Goal: Task Accomplishment & Management: Manage account settings

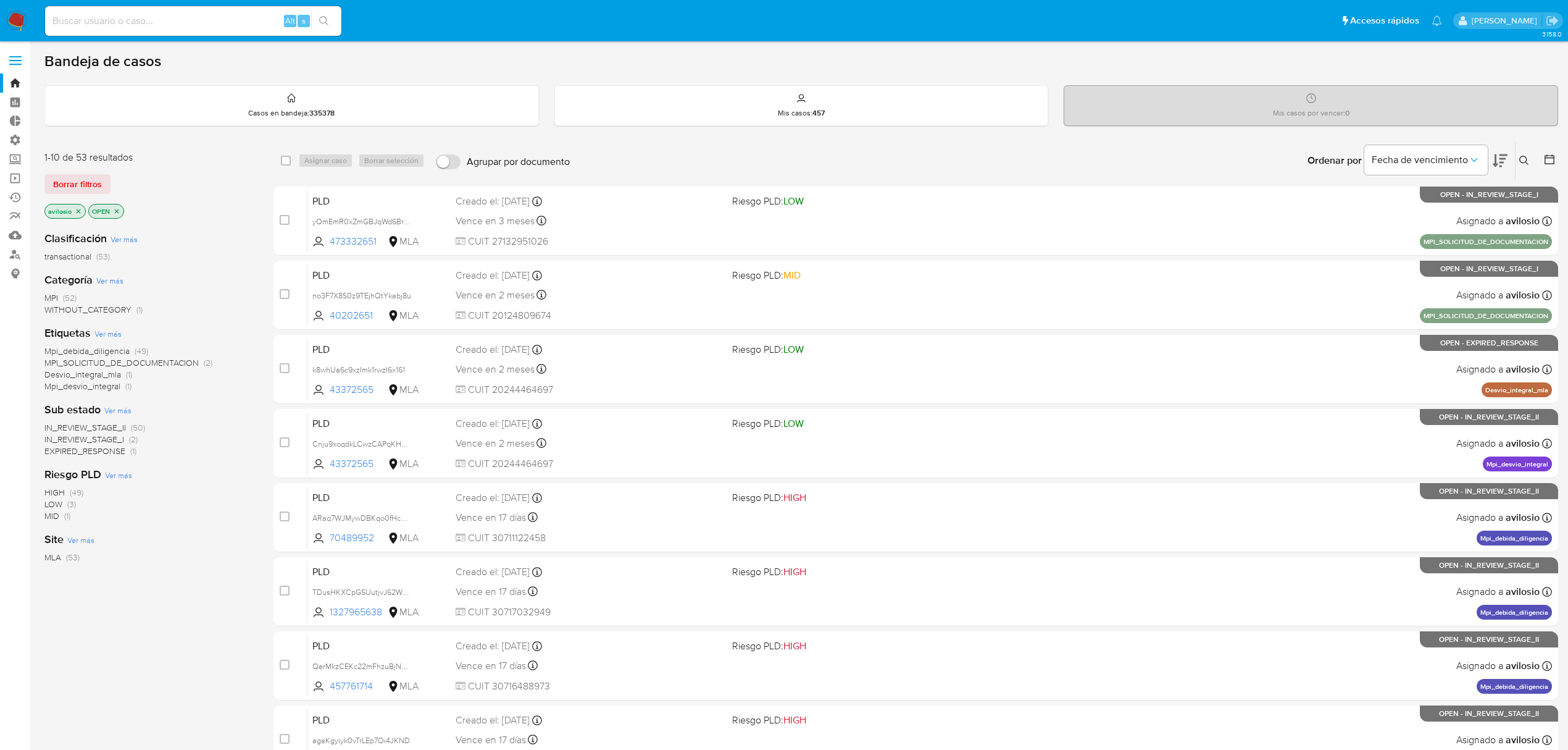
click at [149, 362] on span "MPI_SOLICITUD_DE_DOCUMENTACION" at bounding box center [122, 362] width 154 height 12
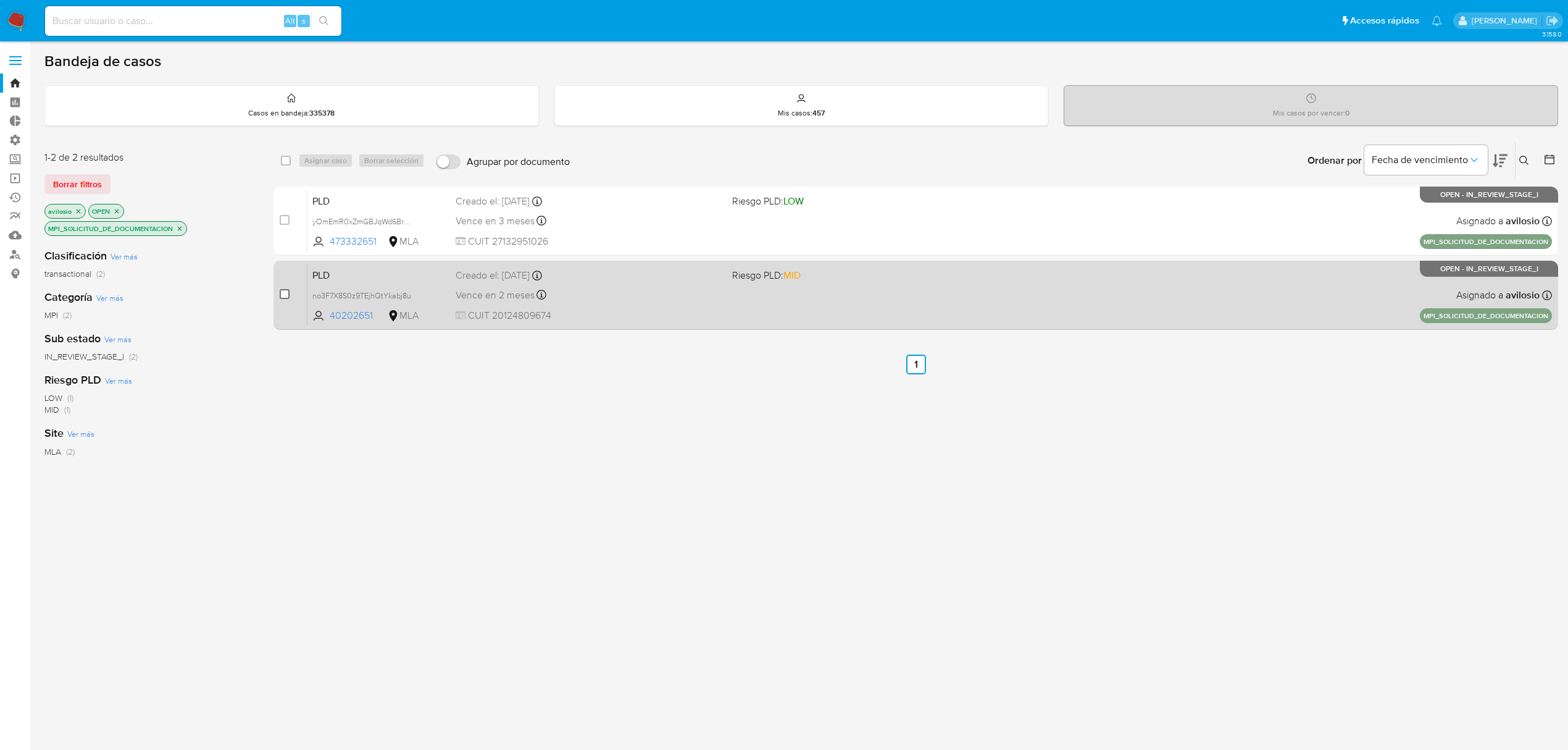
click at [284, 292] on input "checkbox" at bounding box center [285, 294] width 10 height 10
checkbox input "true"
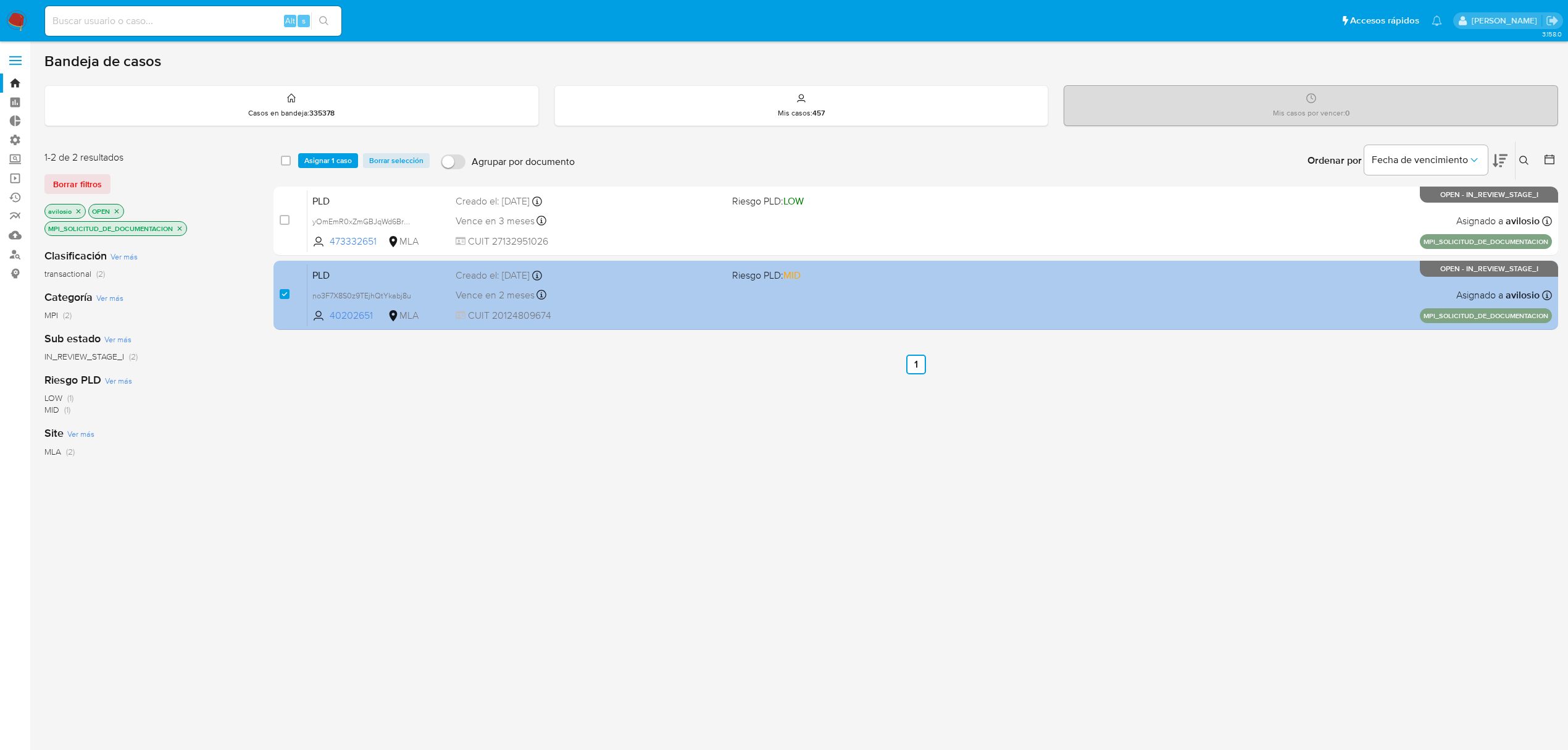
click at [347, 278] on span "PLD" at bounding box center [379, 274] width 133 height 16
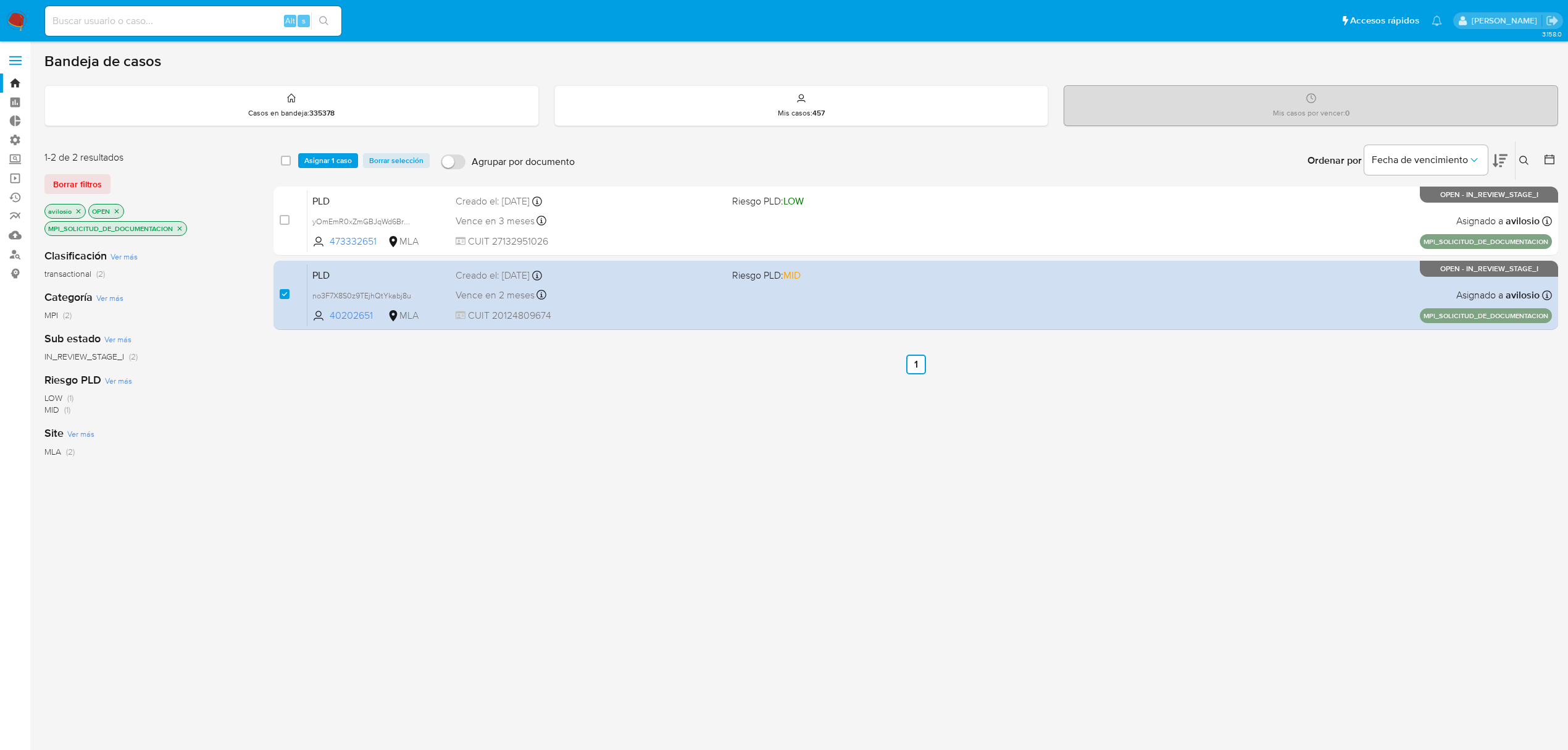
click at [15, 25] on img at bounding box center [17, 21] width 21 height 21
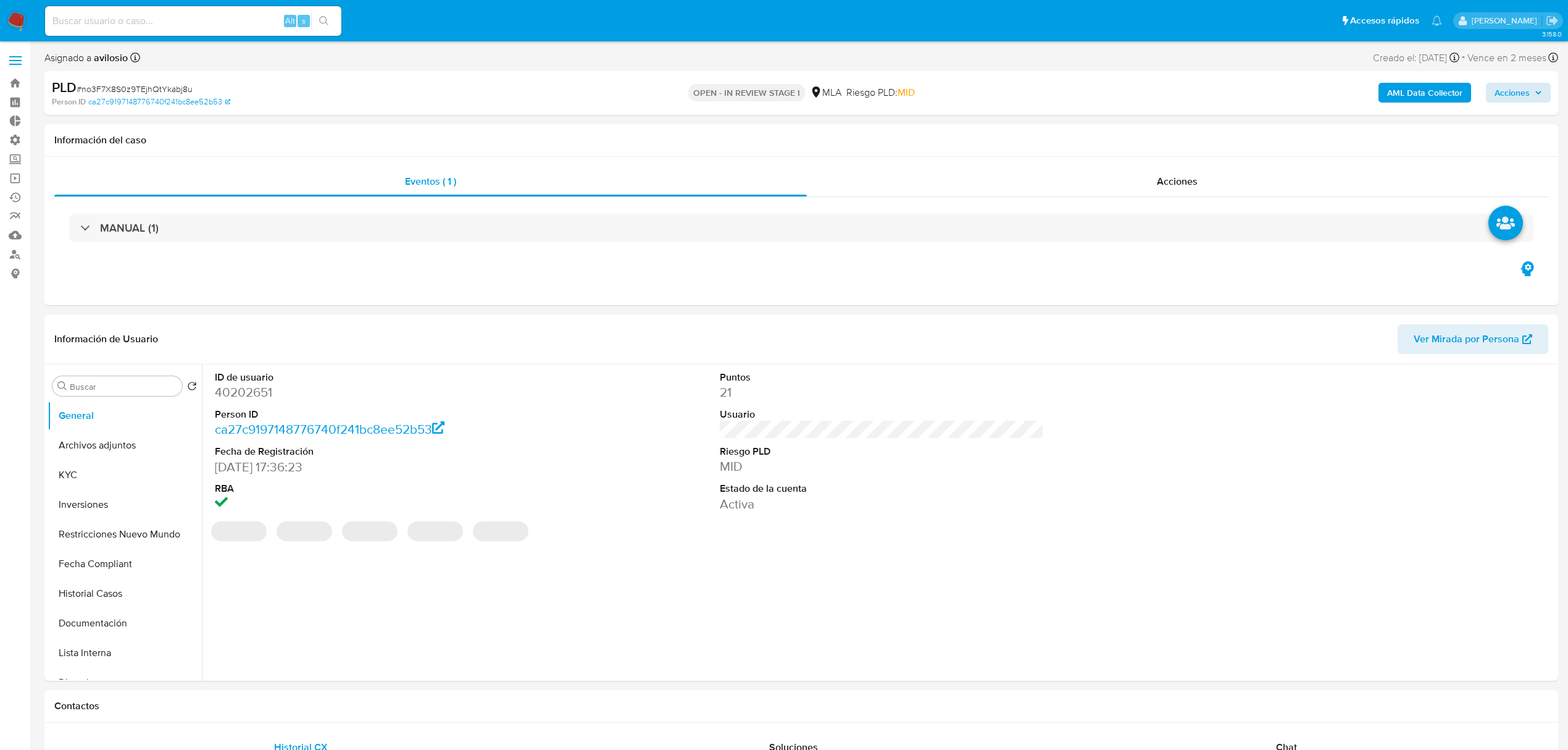
select select "10"
click at [1535, 92] on icon "button" at bounding box center [1538, 92] width 7 height 7
click at [1527, 95] on span "Acciones" at bounding box center [1512, 92] width 35 height 19
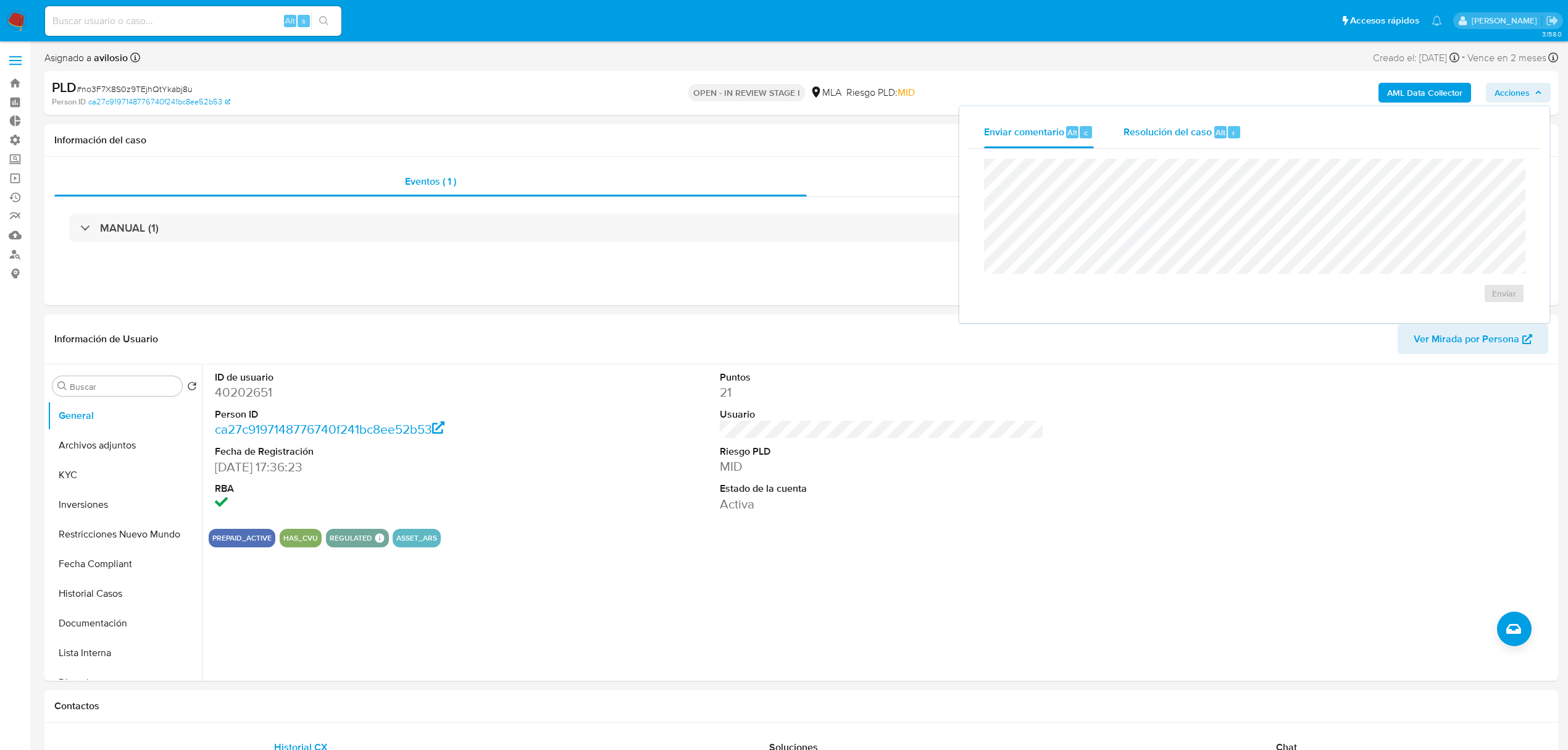
click at [1163, 122] on div "Resolución del caso Alt r" at bounding box center [1182, 132] width 118 height 32
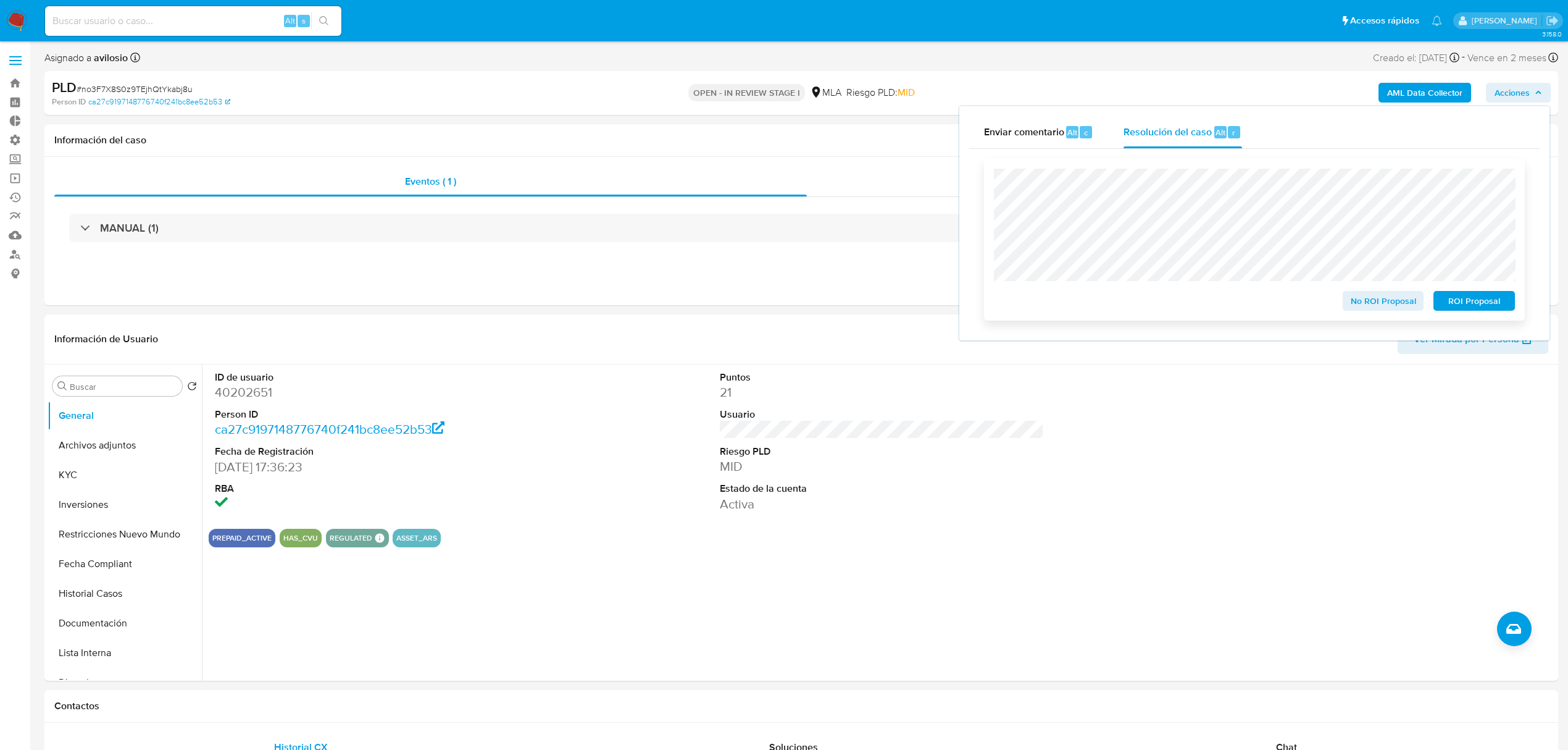
click at [1413, 310] on span "No ROI Proposal" at bounding box center [1383, 301] width 64 height 17
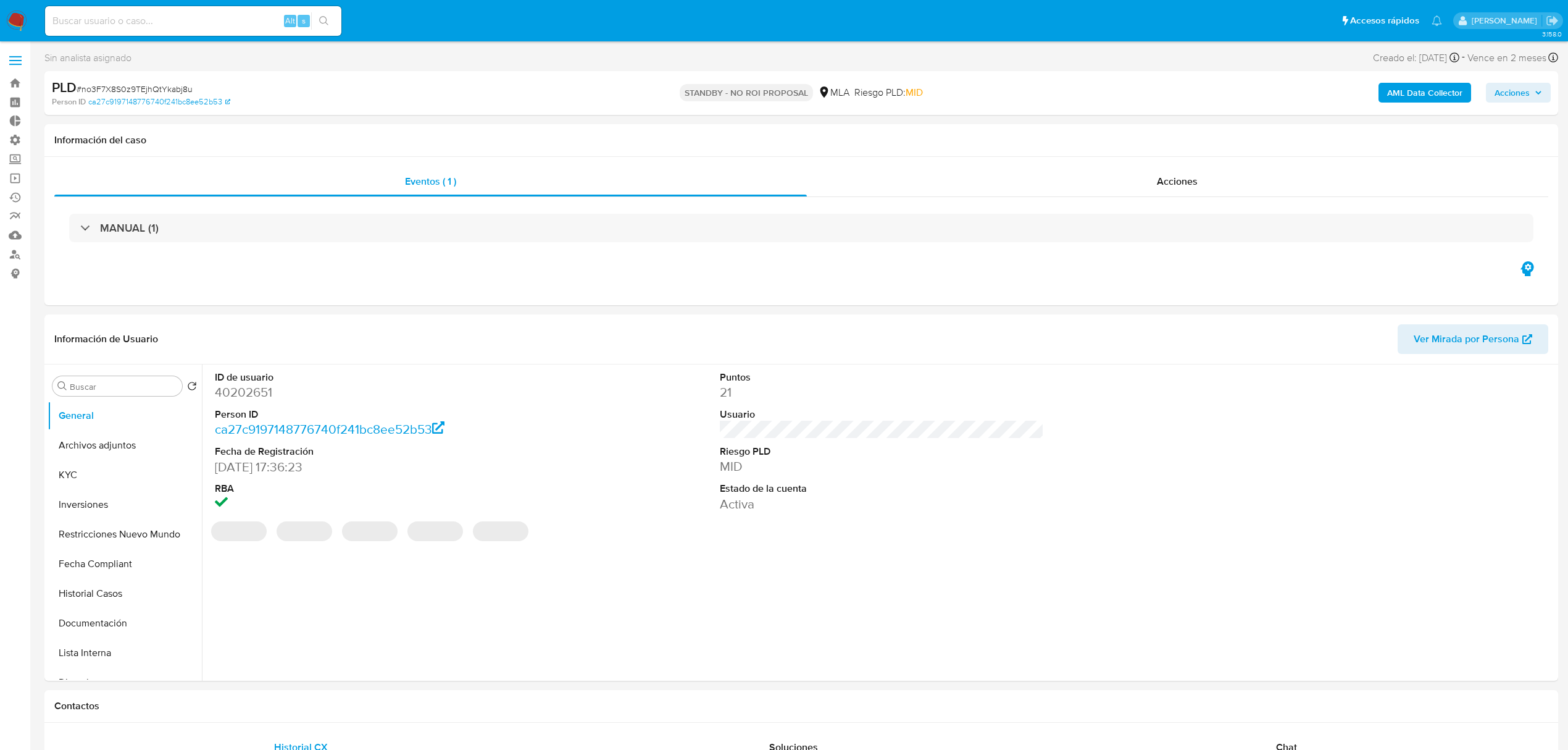
select select "10"
click at [13, 19] on img at bounding box center [17, 21] width 21 height 21
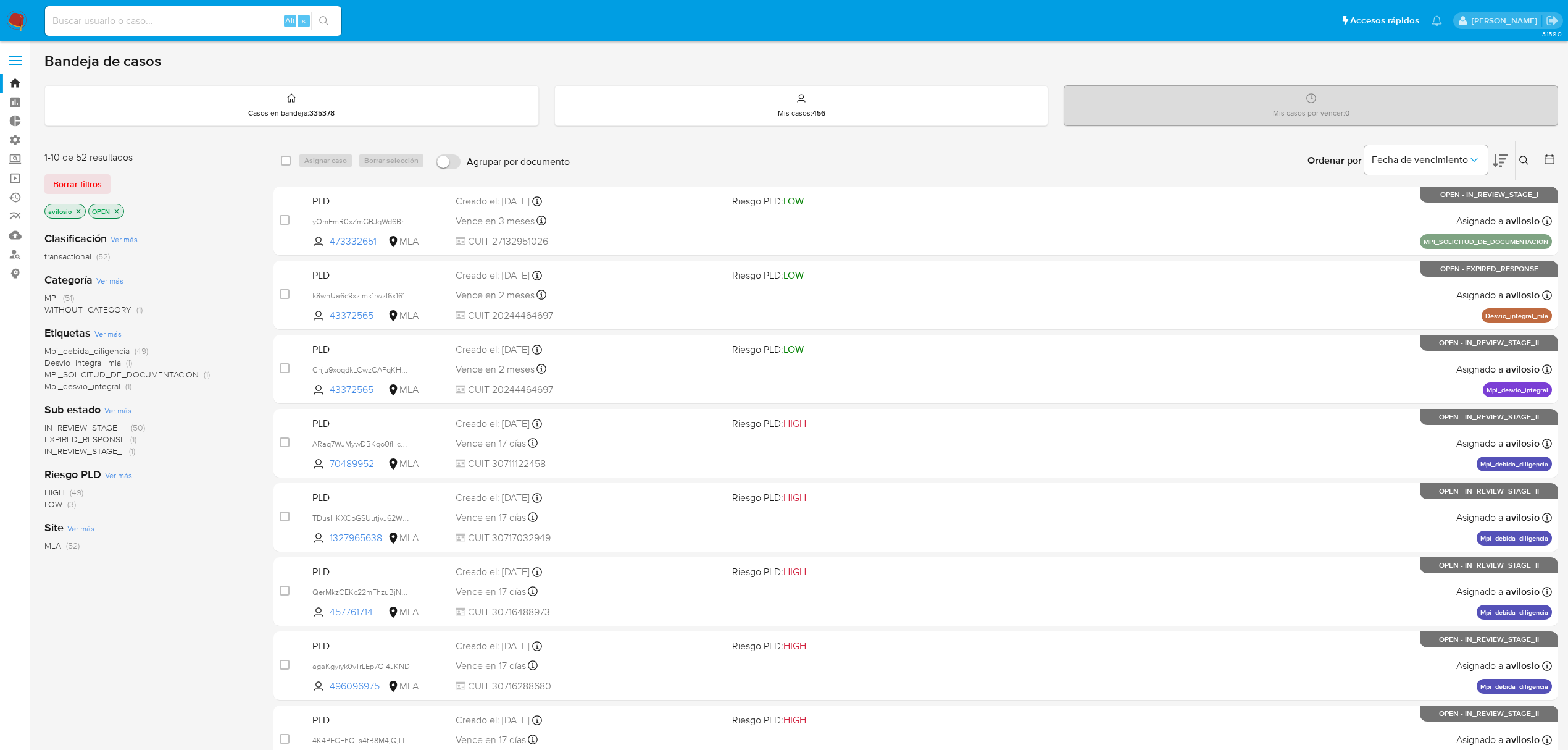
click at [110, 439] on span "EXPIRED_RESPONSE" at bounding box center [85, 439] width 81 height 12
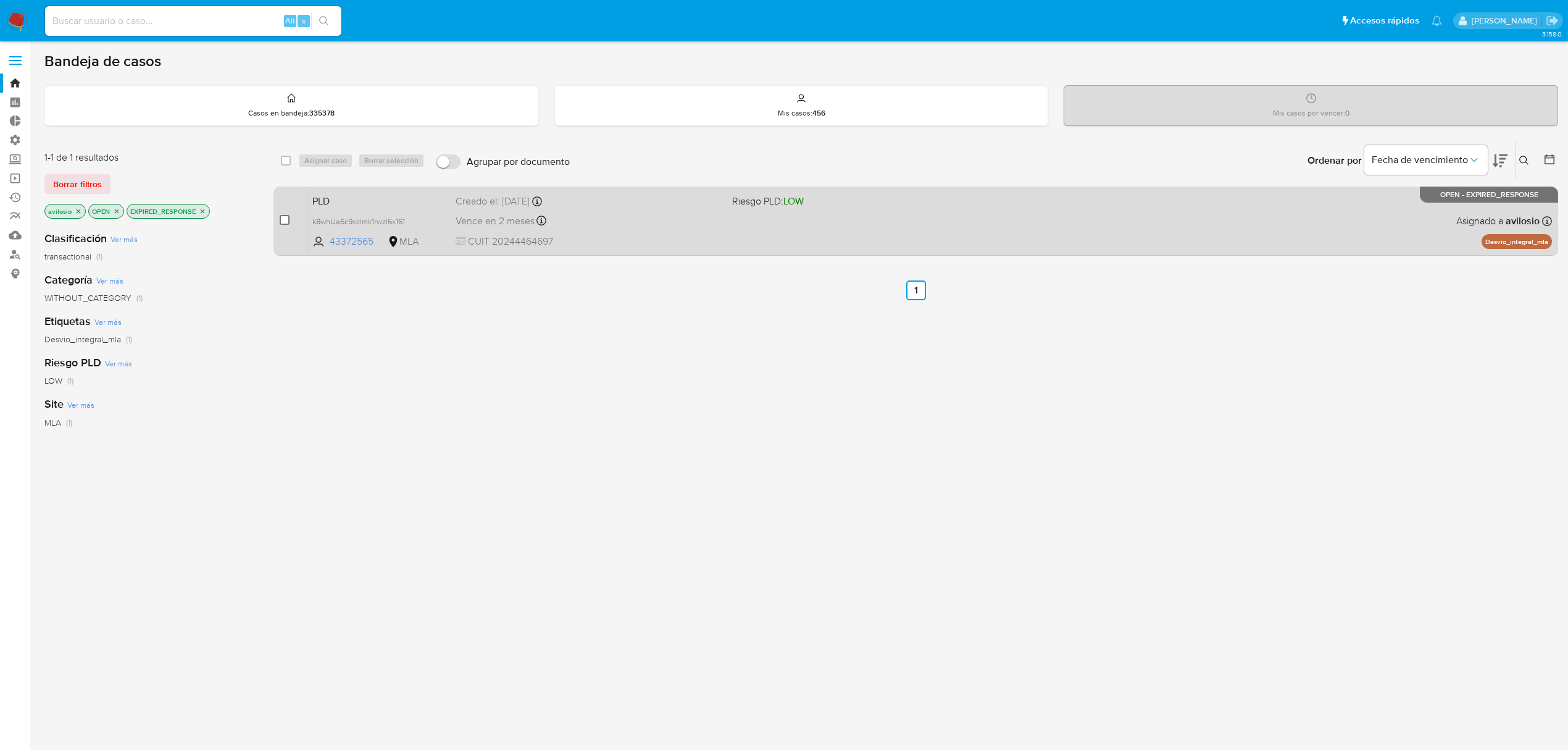
click at [284, 218] on input "checkbox" at bounding box center [285, 220] width 10 height 10
checkbox input "true"
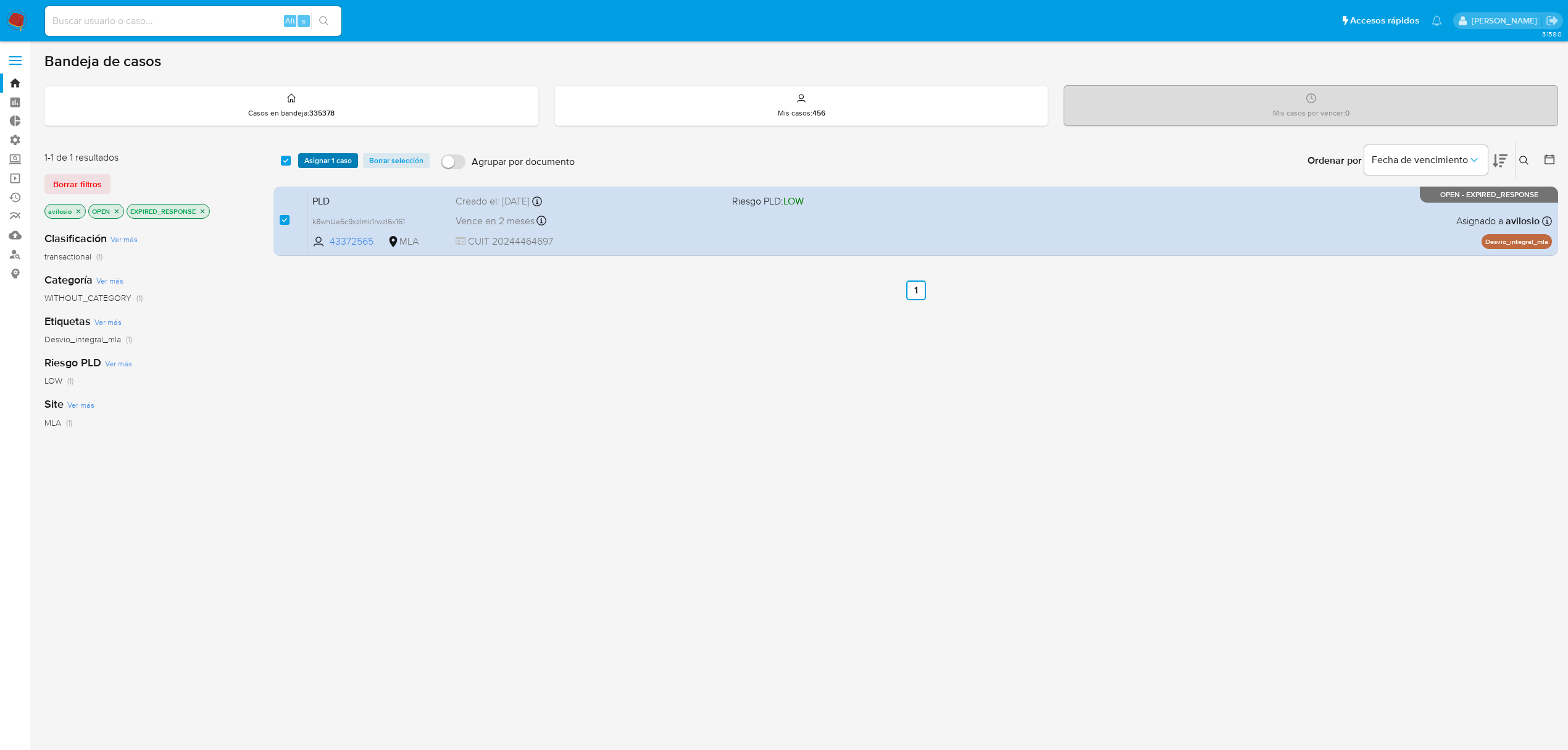
click at [333, 156] on span "Asignar 1 caso" at bounding box center [328, 160] width 48 height 12
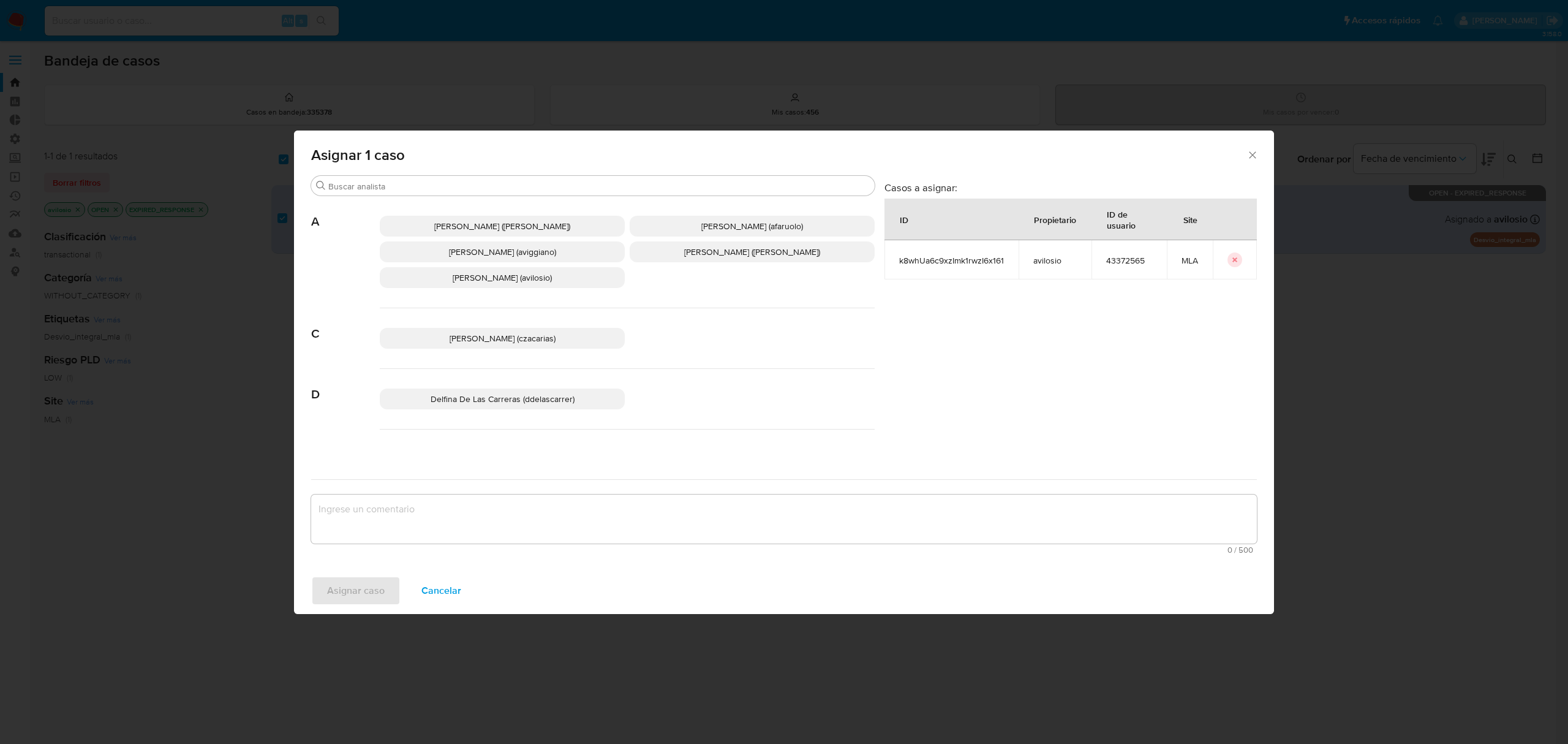
click at [496, 280] on span "Andres Ignacio Vilosio (avilosio)" at bounding box center [502, 277] width 99 height 12
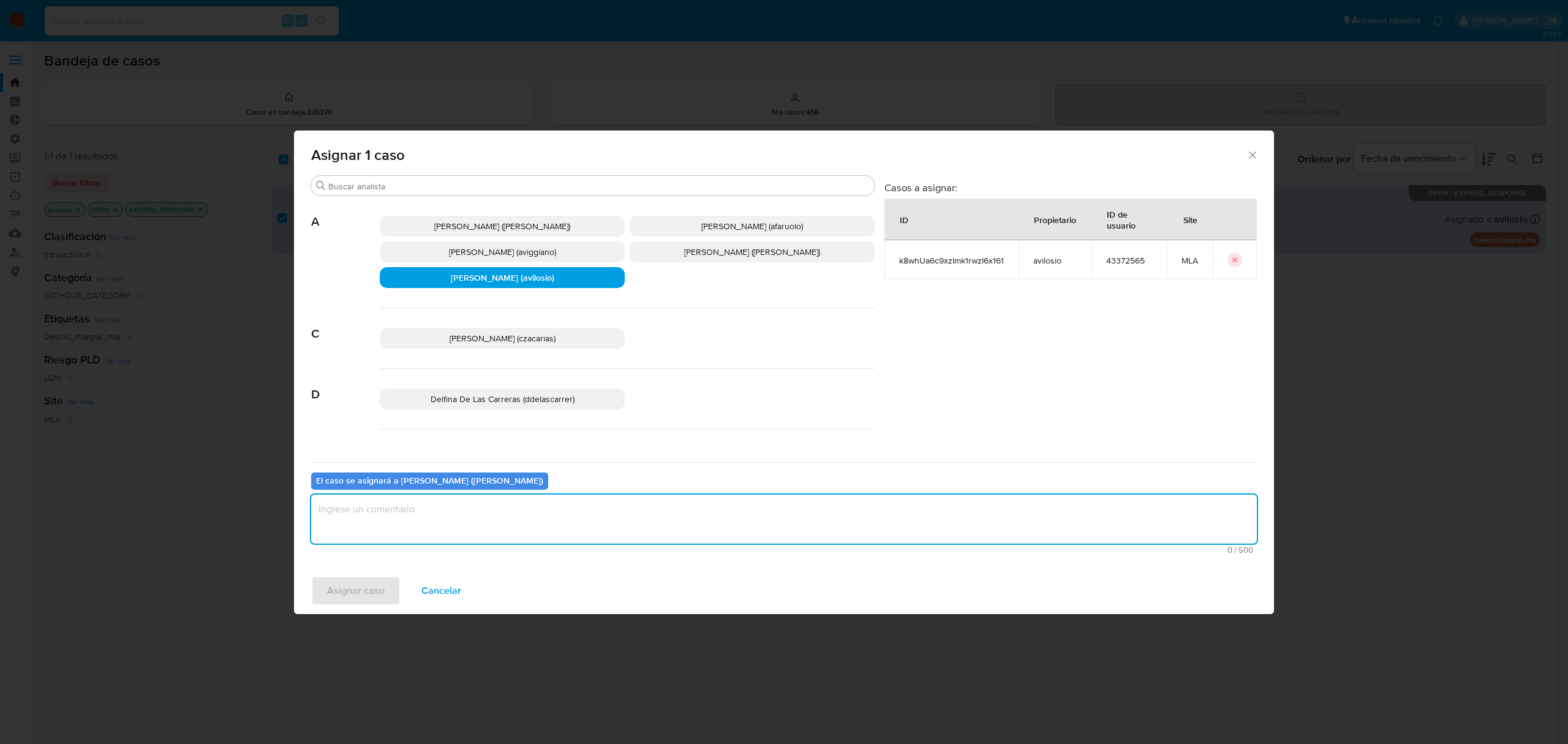
drag, startPoint x: 464, startPoint y: 518, endPoint x: 456, endPoint y: 518, distance: 8.0
click at [461, 518] on textarea "assign-modal" at bounding box center [784, 519] width 945 height 49
click at [367, 596] on span "Asignar caso" at bounding box center [356, 591] width 57 height 27
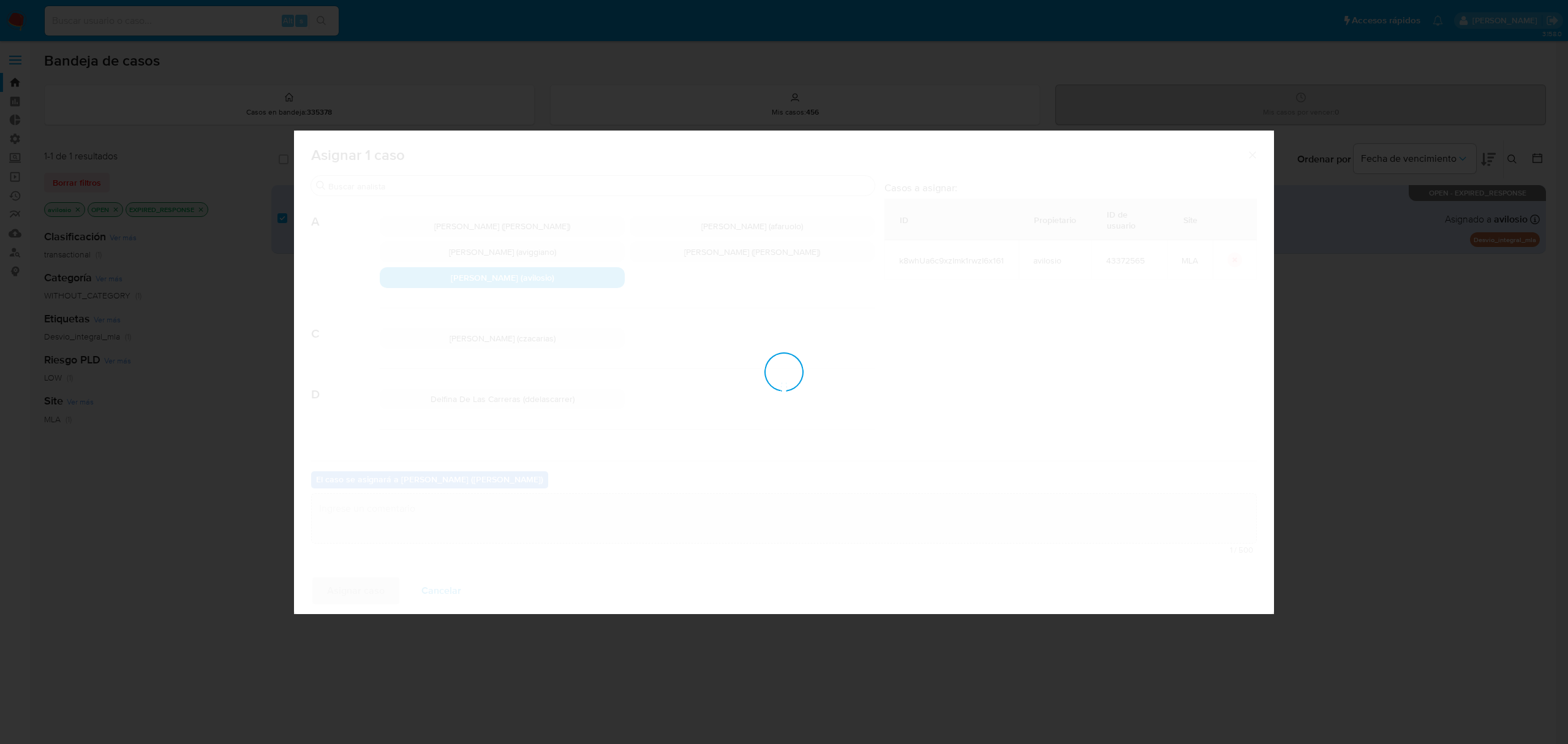
checkbox input "false"
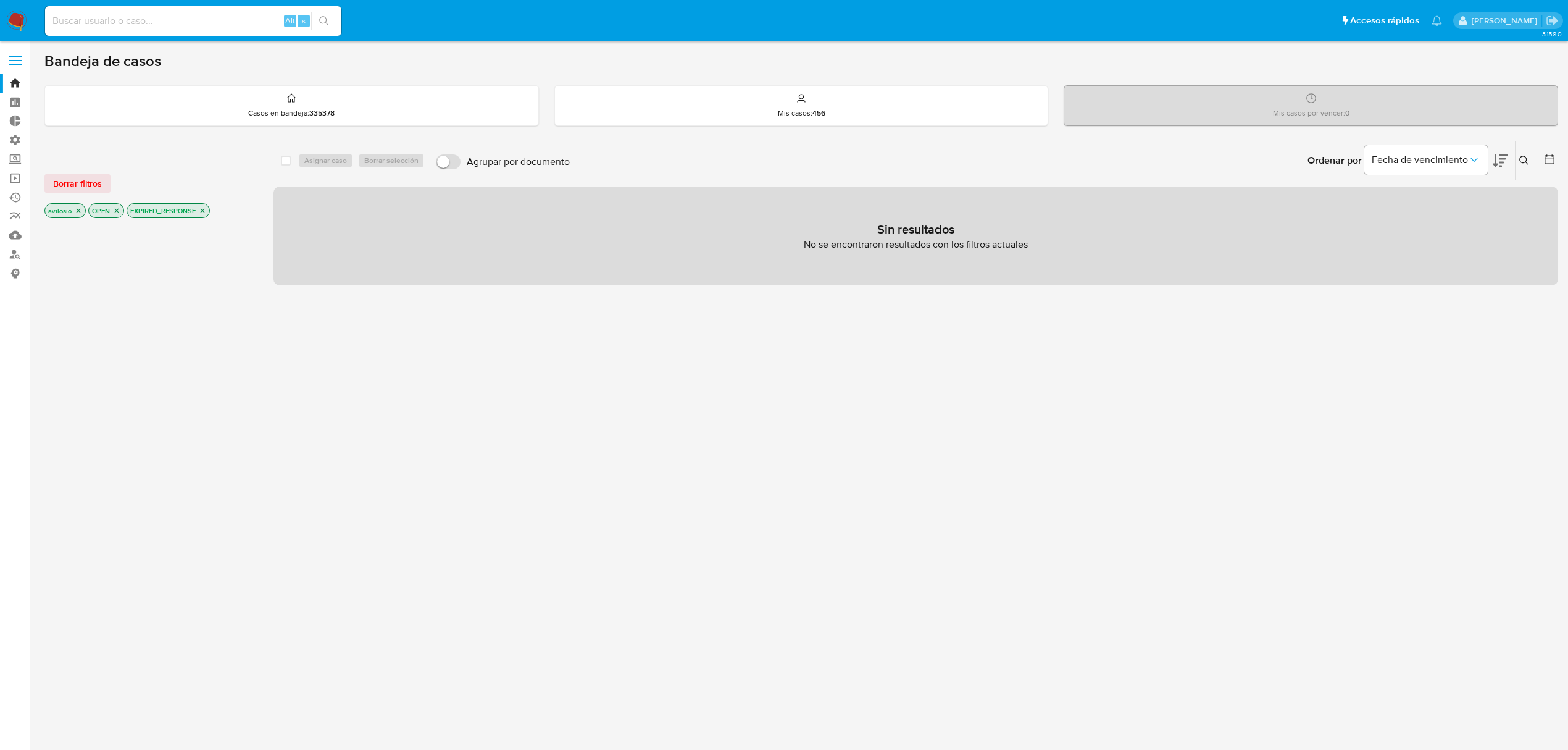
click at [208, 206] on p "EXPIRED_RESPONSE" at bounding box center [168, 210] width 82 height 14
click at [203, 209] on icon "close-filter" at bounding box center [203, 211] width 7 height 7
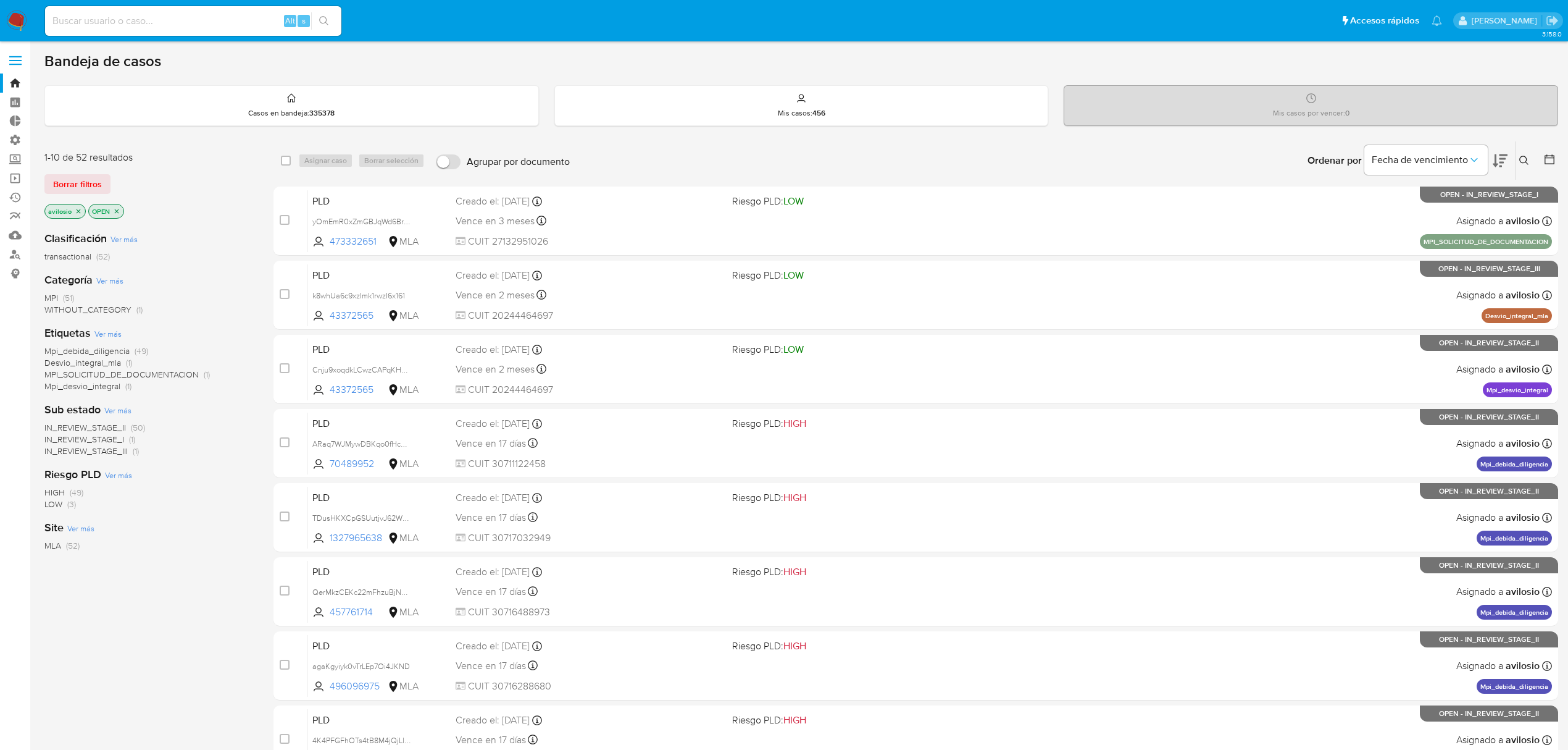
click at [90, 455] on span "IN_REVIEW_STAGE_III" at bounding box center [87, 450] width 84 height 12
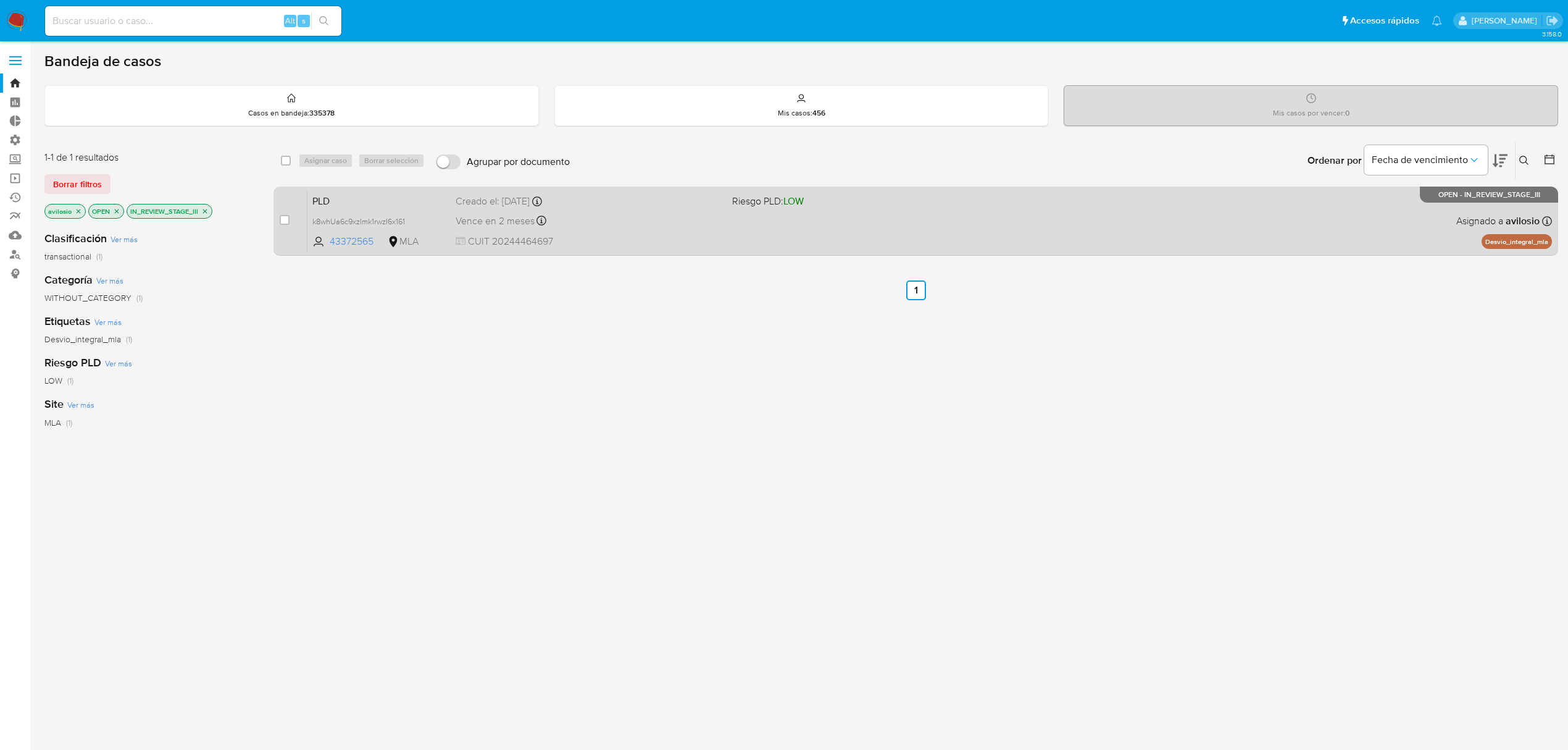
click at [380, 212] on div "PLD k8whUa6c9xzImk1rwzI6x161 43372565 MLA Riesgo PLD: LOW Creado el: 12/08/2025…" at bounding box center [929, 221] width 1245 height 62
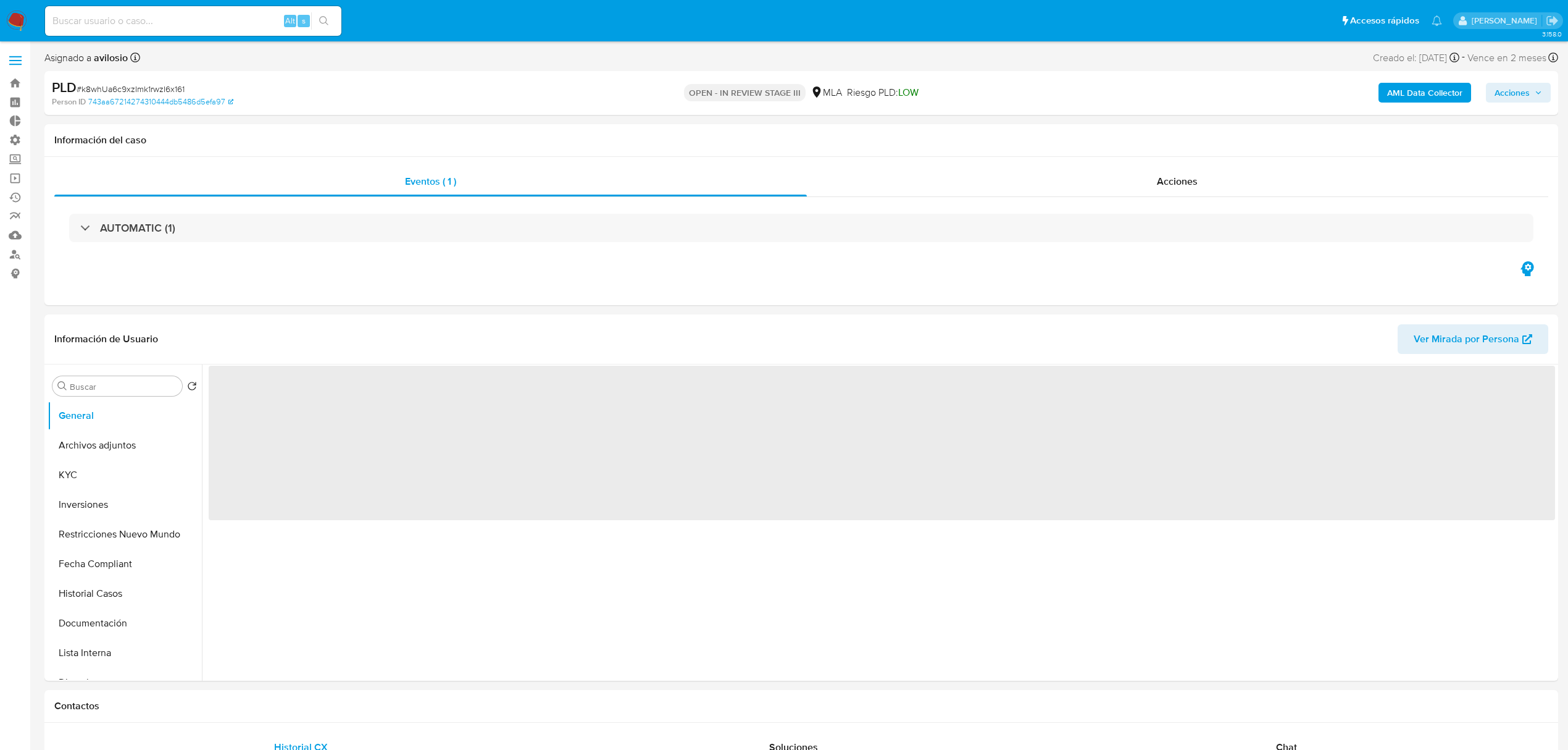
click at [1535, 99] on span "Acciones" at bounding box center [1519, 92] width 48 height 17
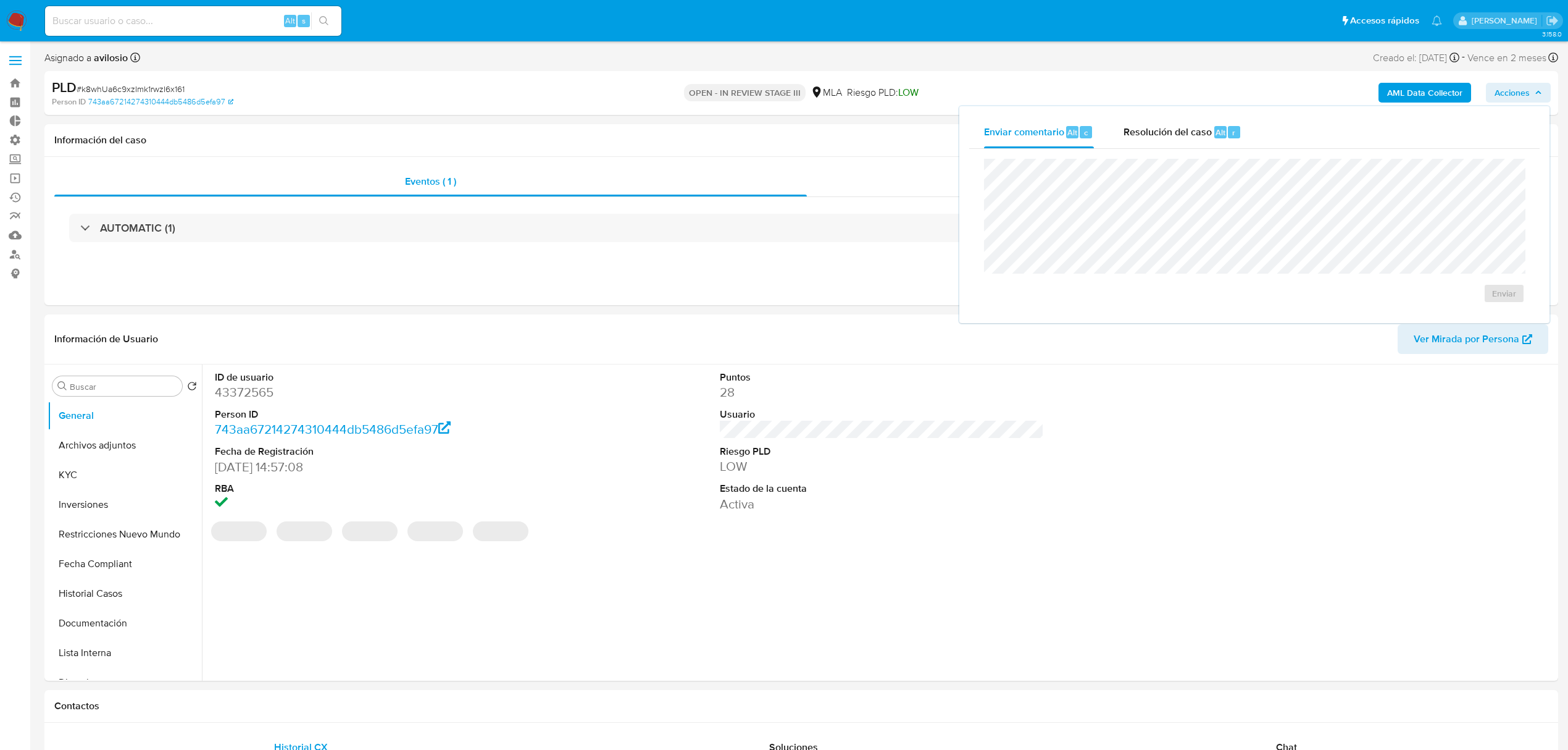
select select "10"
click at [1181, 137] on span "Resolución del caso" at bounding box center [1168, 132] width 88 height 14
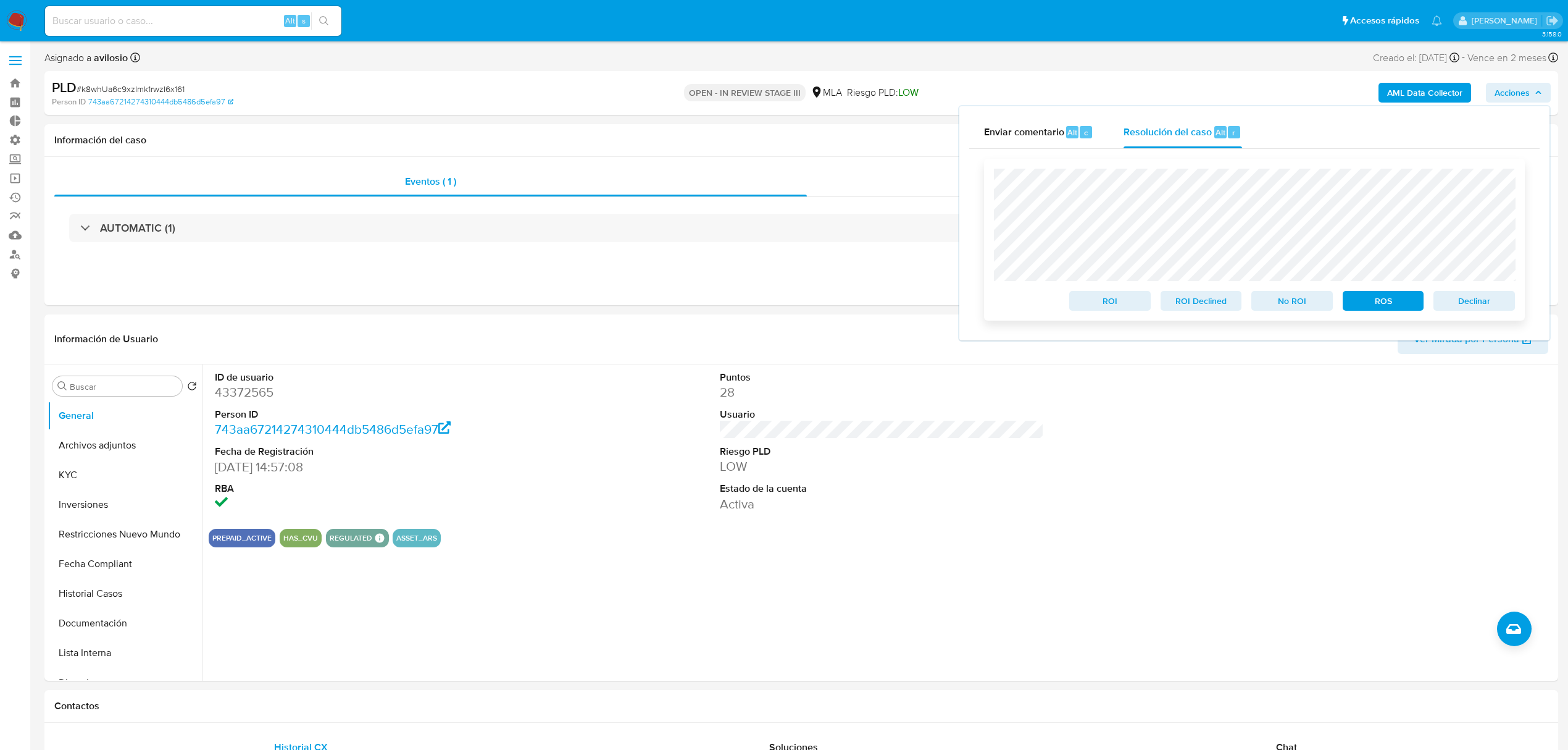
click at [1476, 294] on span "Declinar" at bounding box center [1474, 301] width 64 height 17
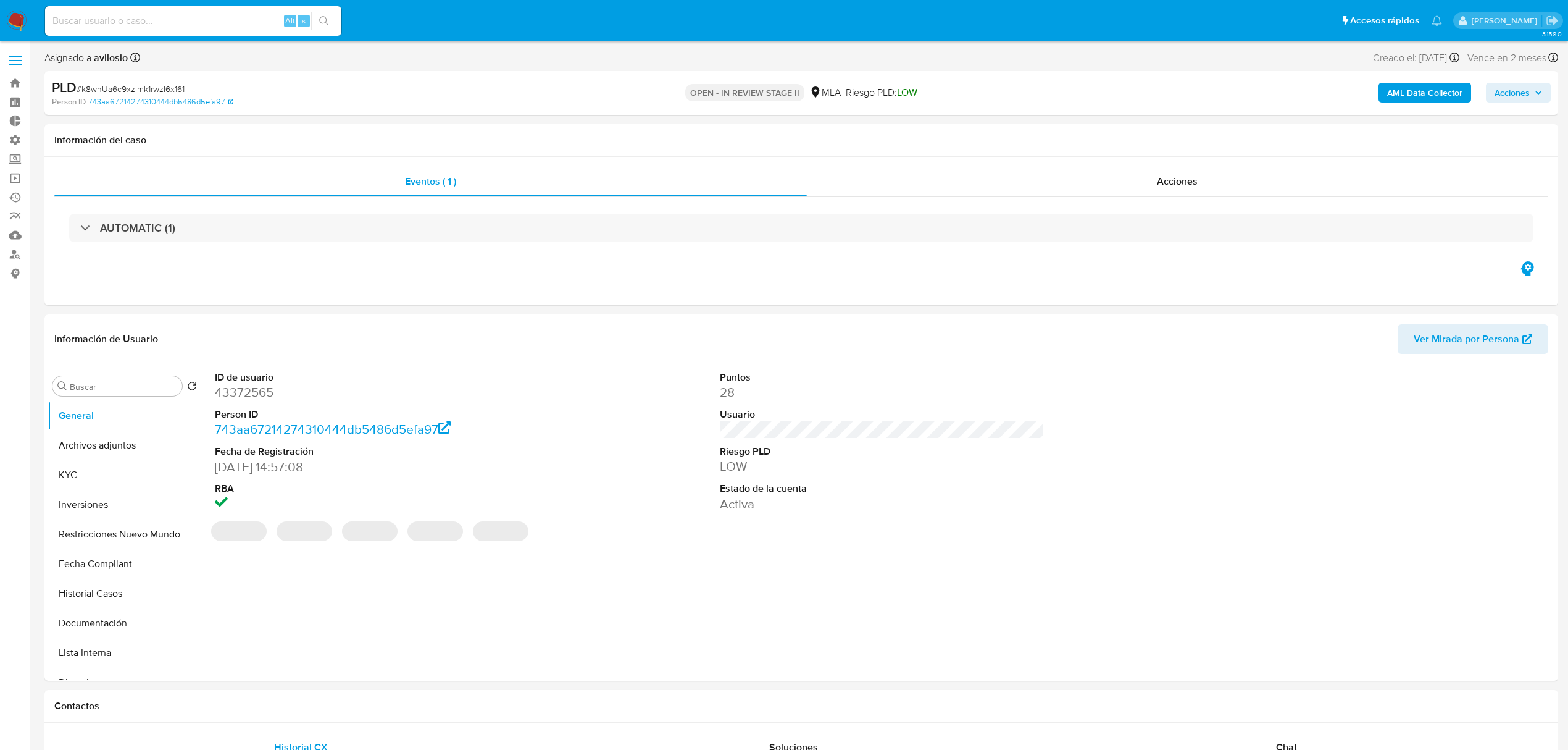
select select "10"
click at [15, 19] on img at bounding box center [17, 21] width 21 height 21
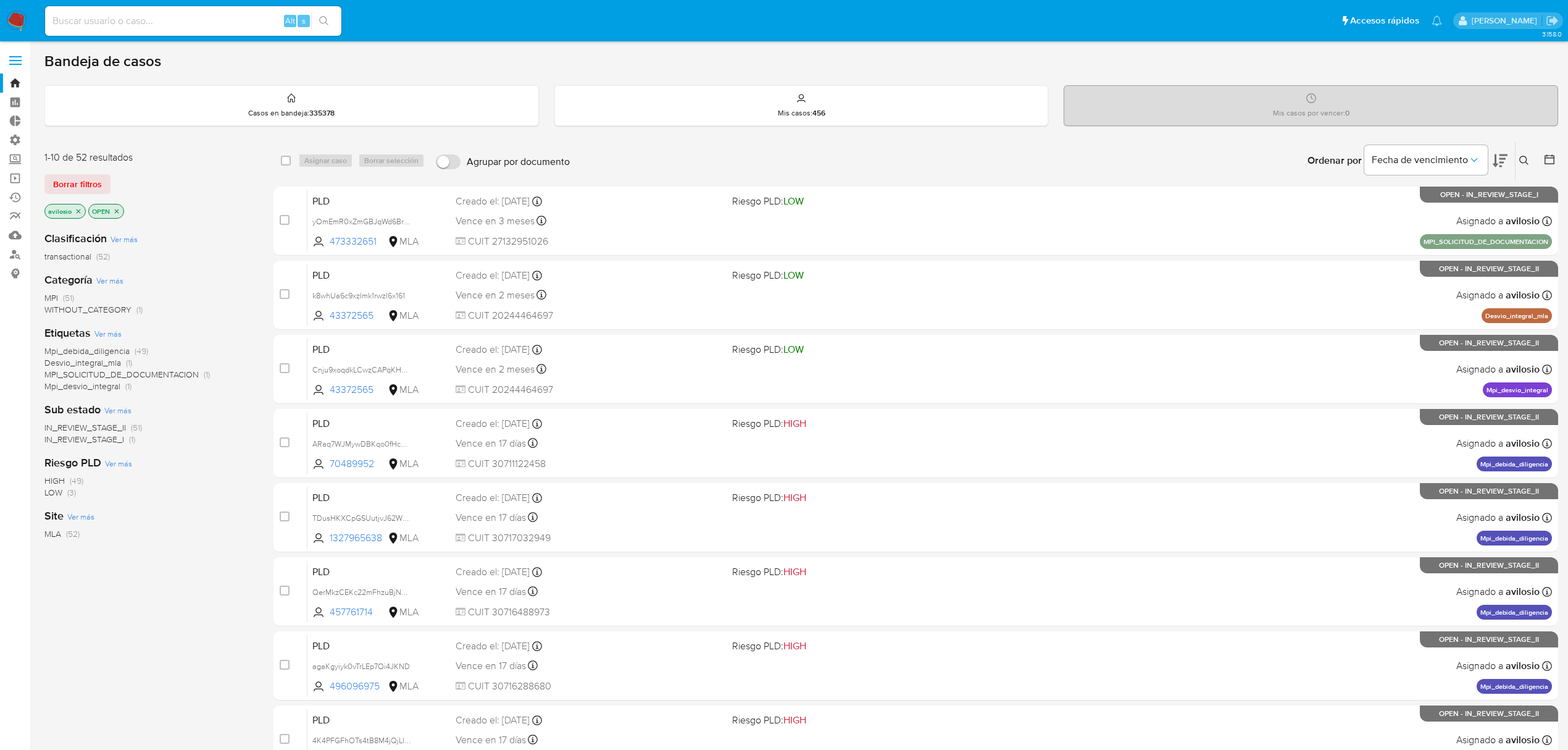
click at [78, 212] on icon "close-filter" at bounding box center [79, 212] width 7 height 7
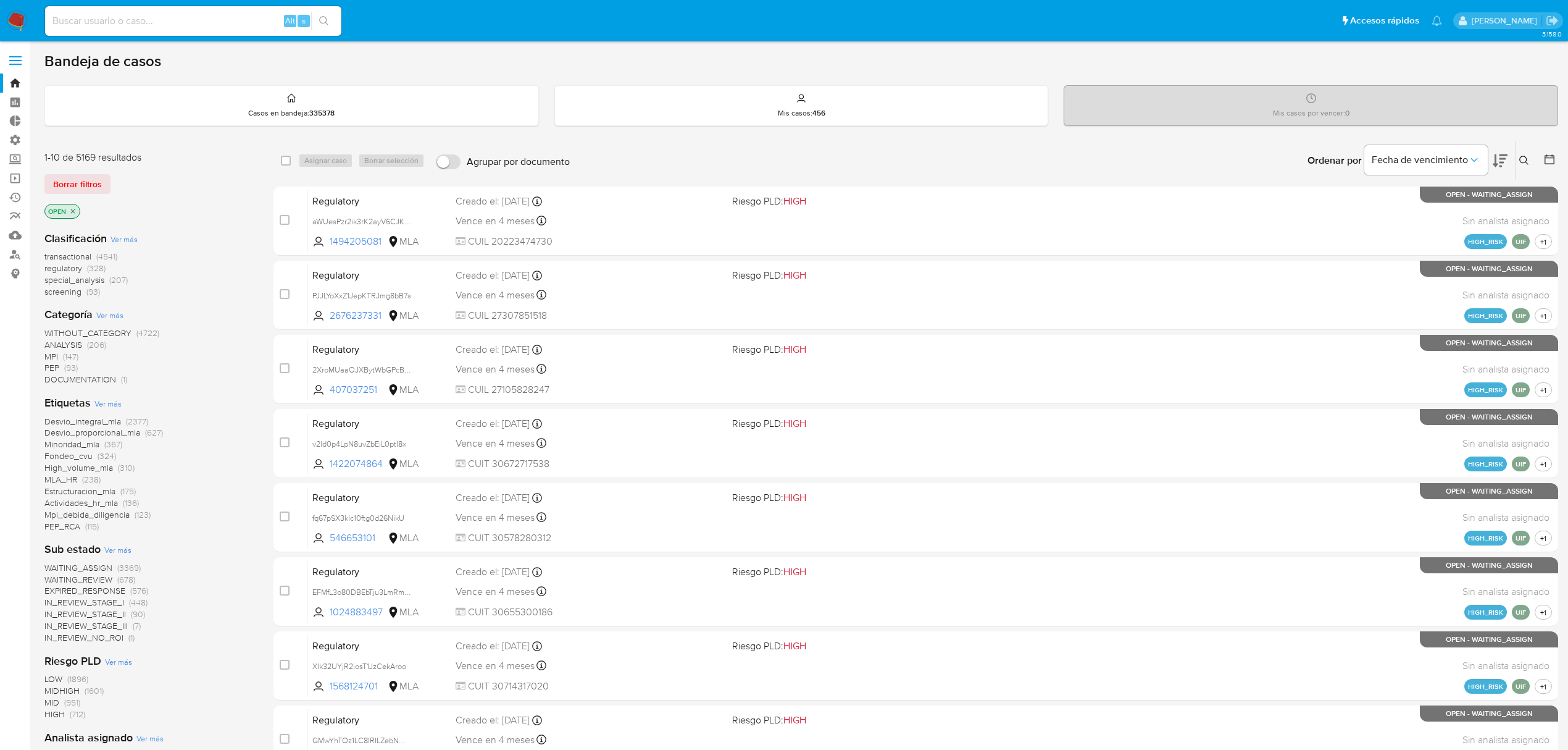
click at [51, 357] on span "MPI" at bounding box center [51, 356] width 14 height 12
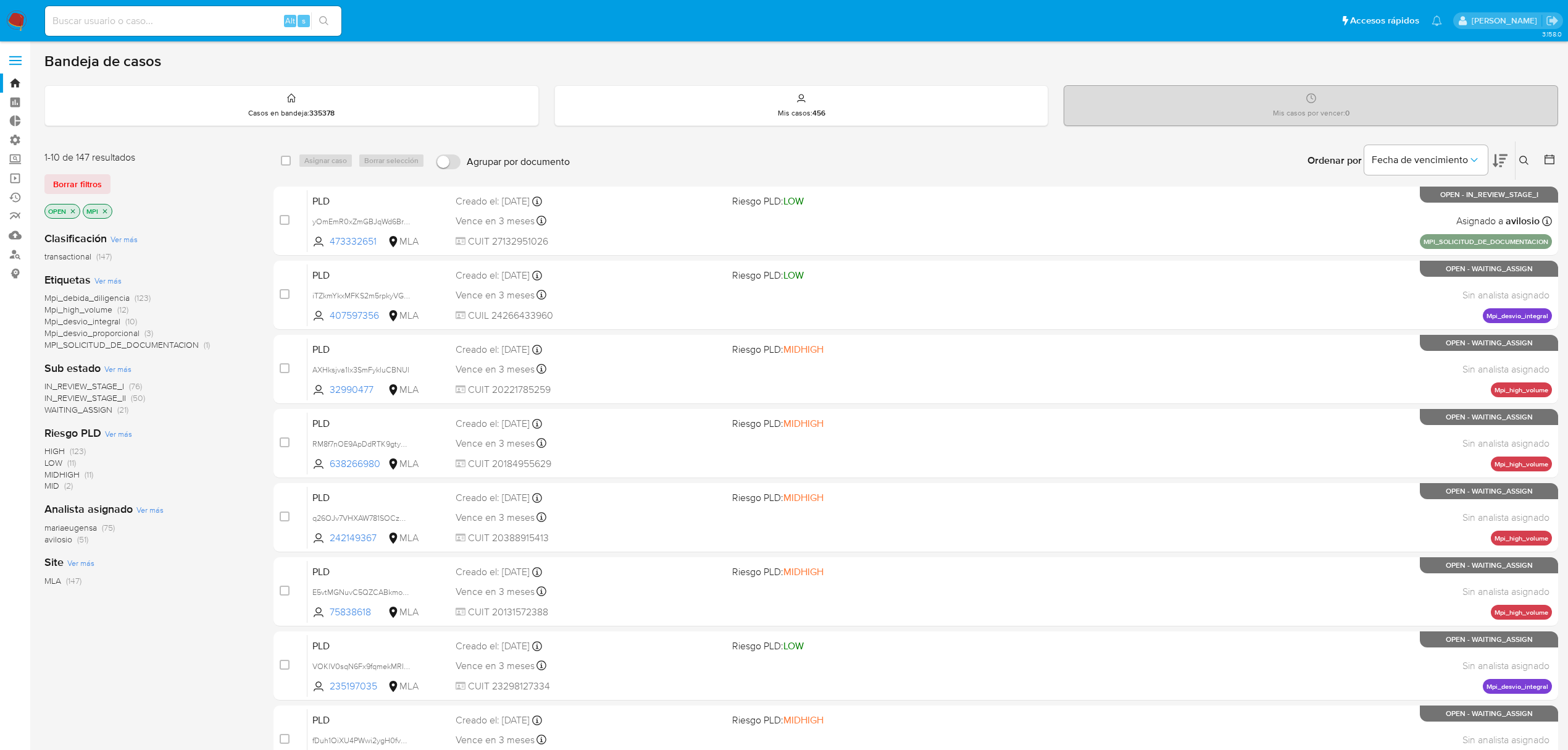
click at [84, 410] on span "WAITING_ASSIGN" at bounding box center [79, 409] width 68 height 12
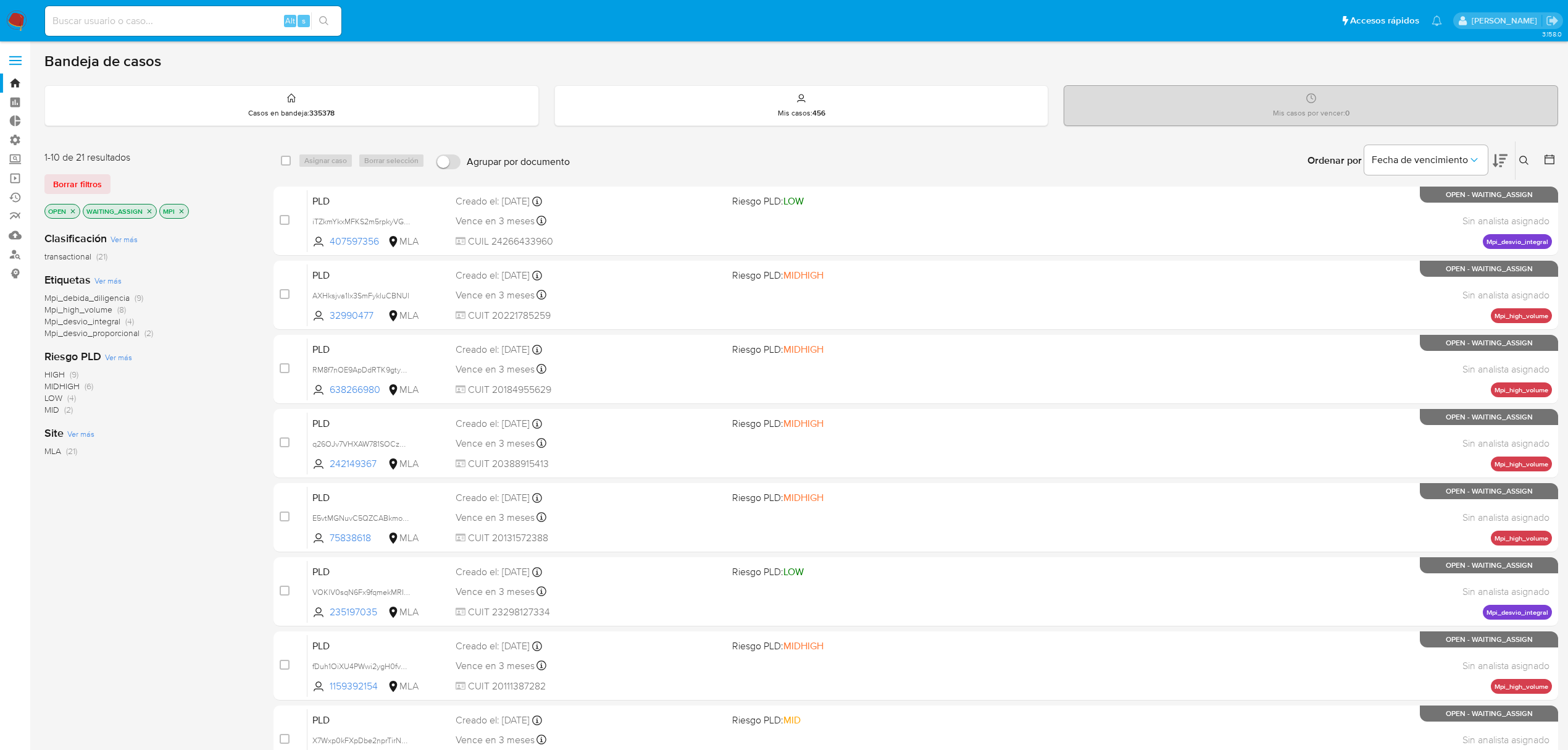
click at [113, 300] on span "Mpi_debida_diligencia" at bounding box center [87, 297] width 85 height 12
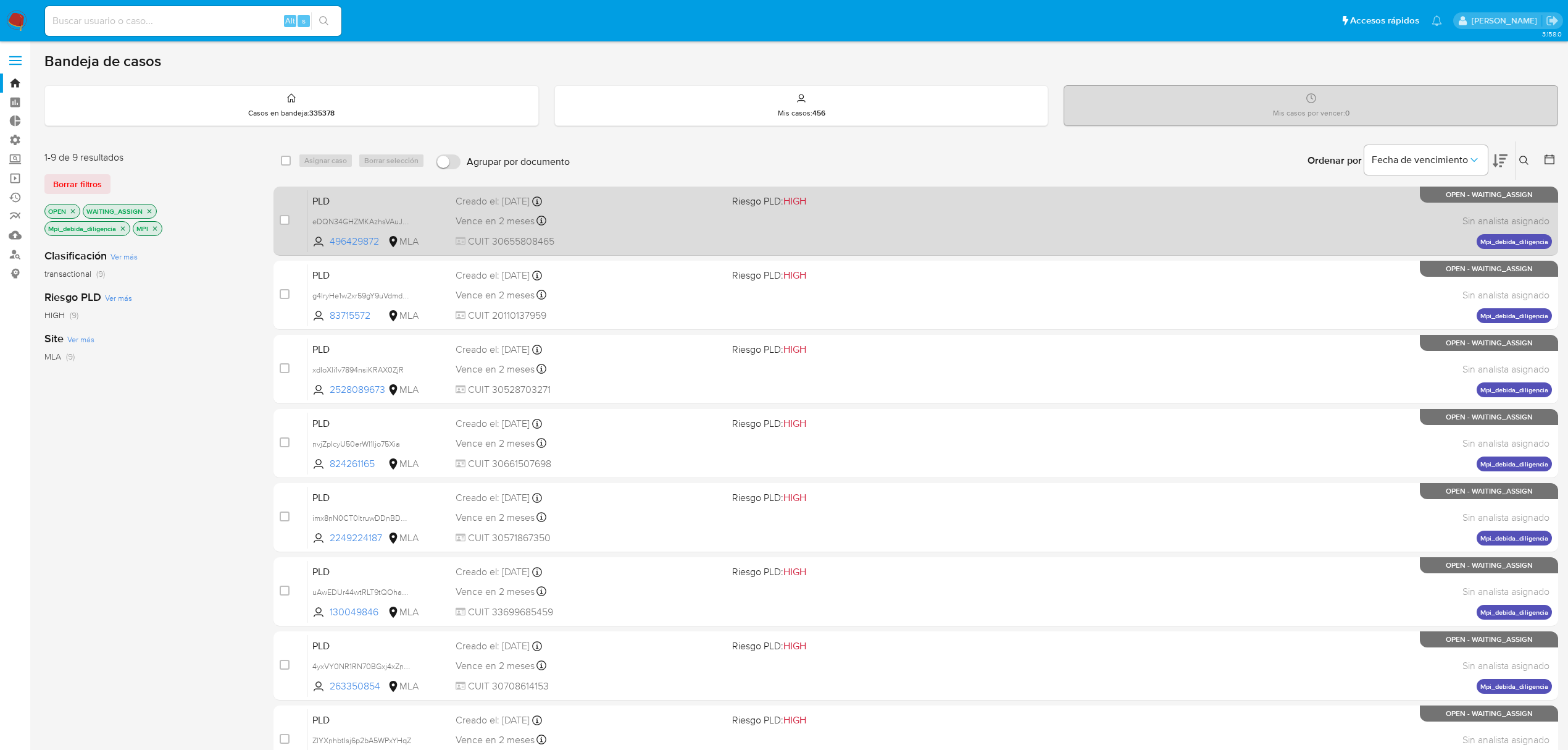
click at [351, 204] on span "PLD" at bounding box center [379, 200] width 133 height 16
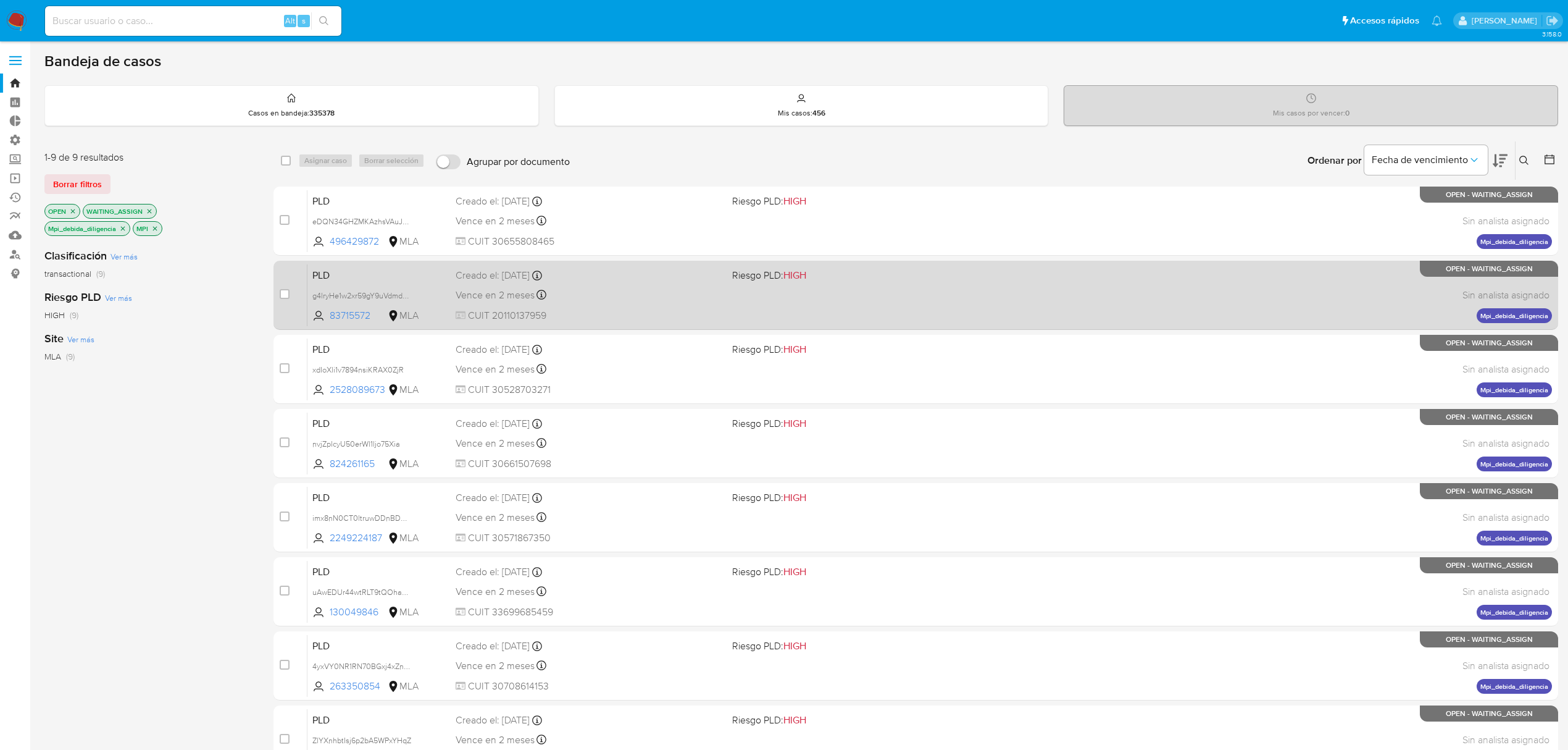
click at [490, 283] on div "PLD g4lryHe1w2xr59gY9uVdmdCY 83715572 MLA Riesgo PLD: HIGH Creado el: 12/09/202…" at bounding box center [929, 295] width 1245 height 62
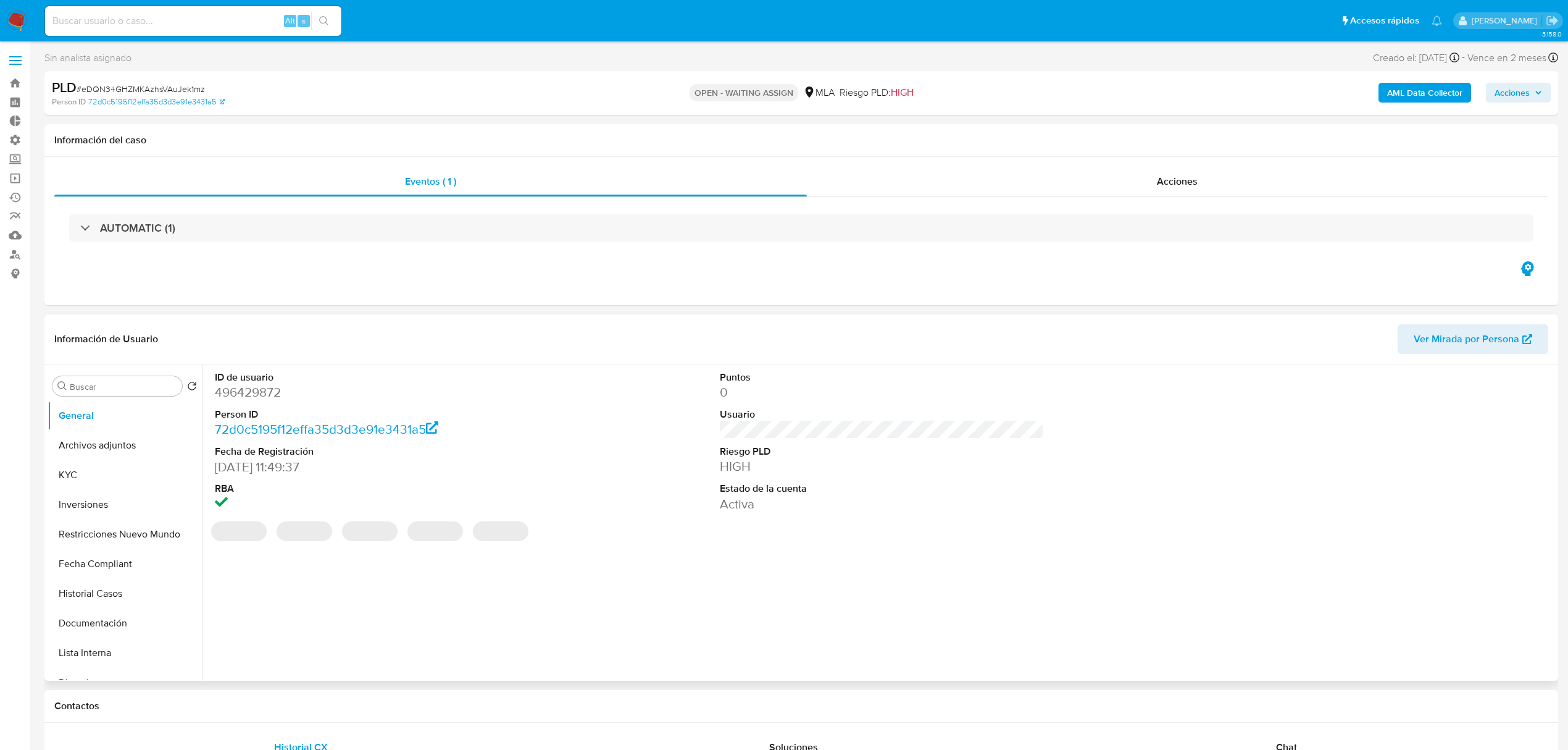
select select "10"
click at [87, 466] on button "KYC" at bounding box center [120, 474] width 144 height 30
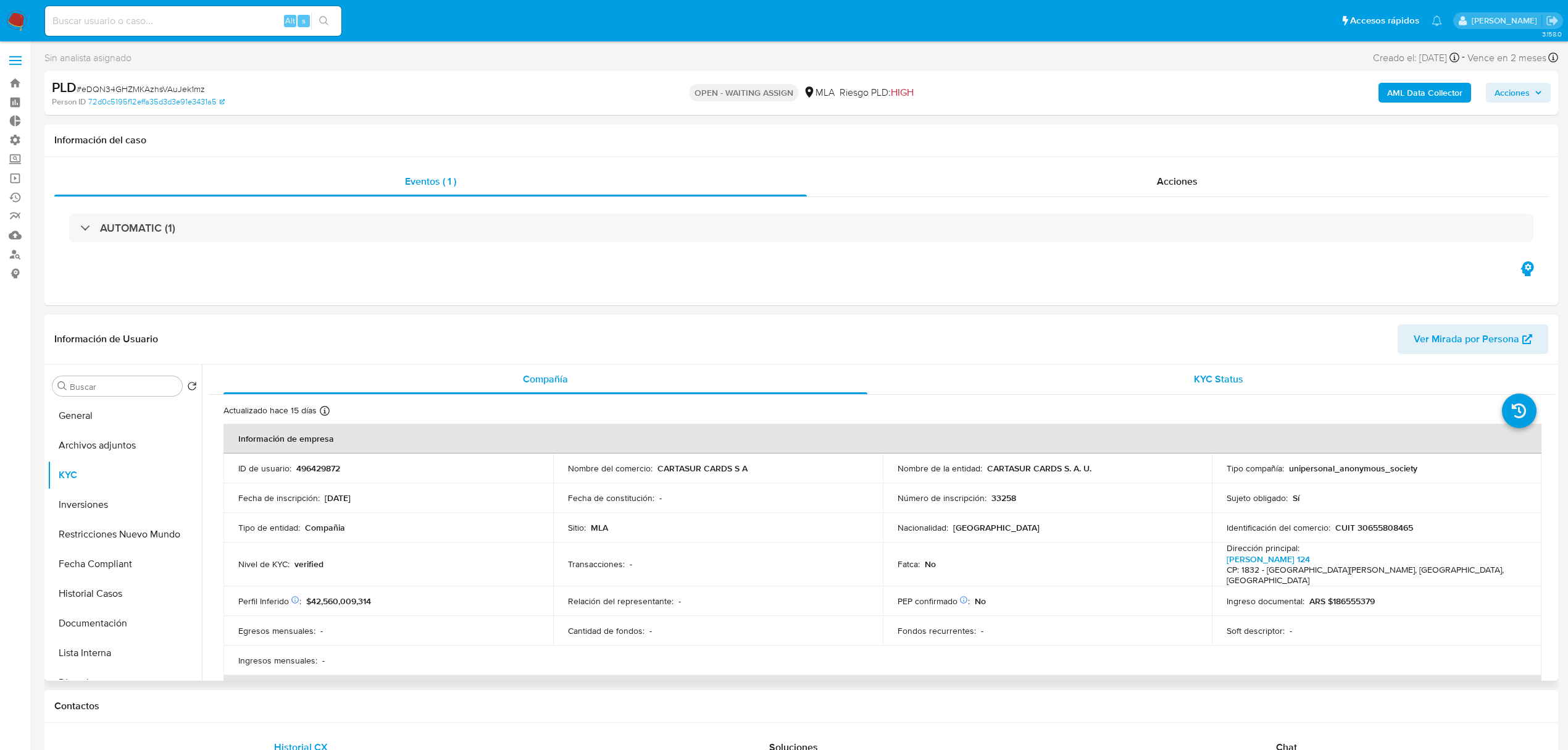
click at [1176, 377] on div "KYC Status" at bounding box center [1219, 379] width 644 height 30
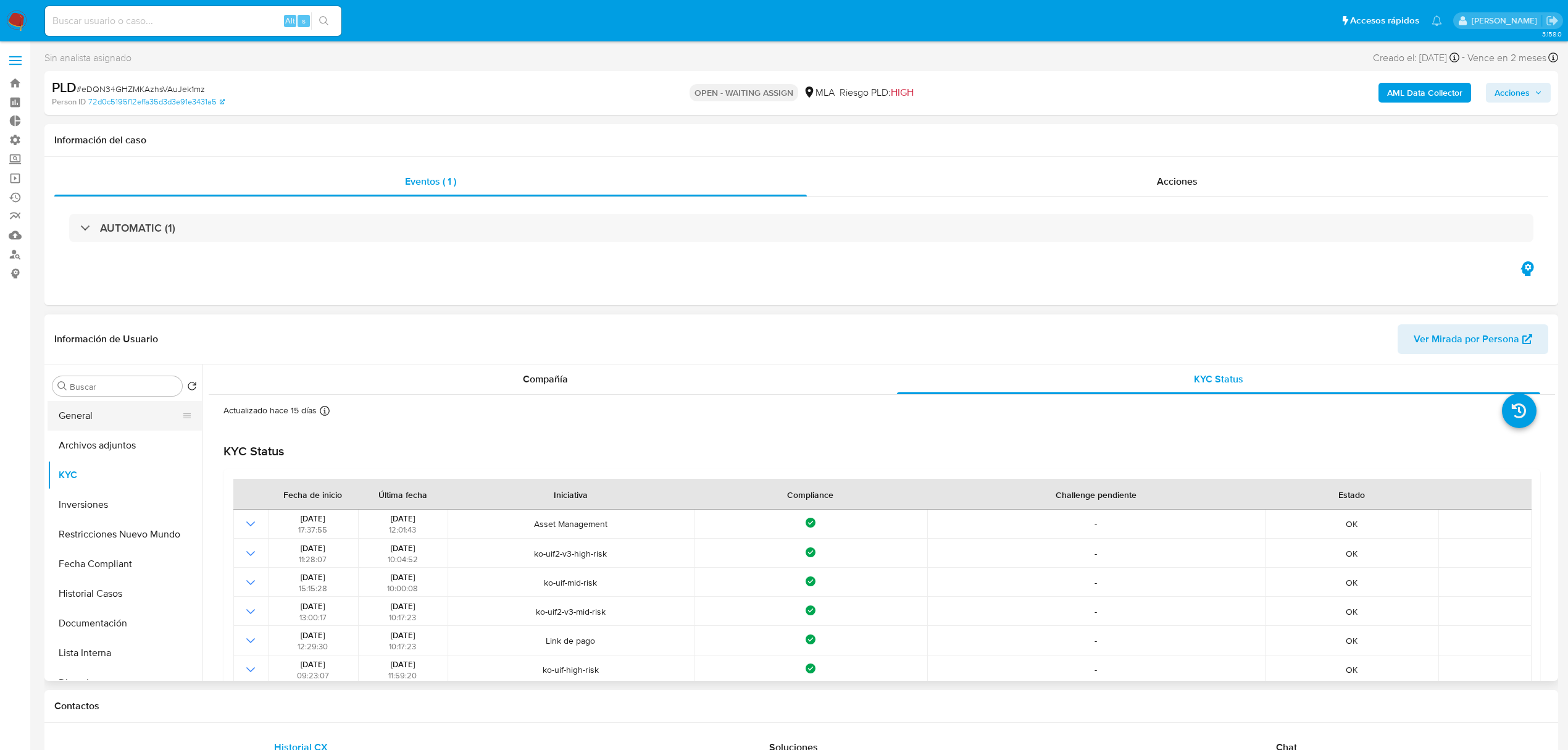
click at [87, 415] on button "General" at bounding box center [120, 415] width 144 height 30
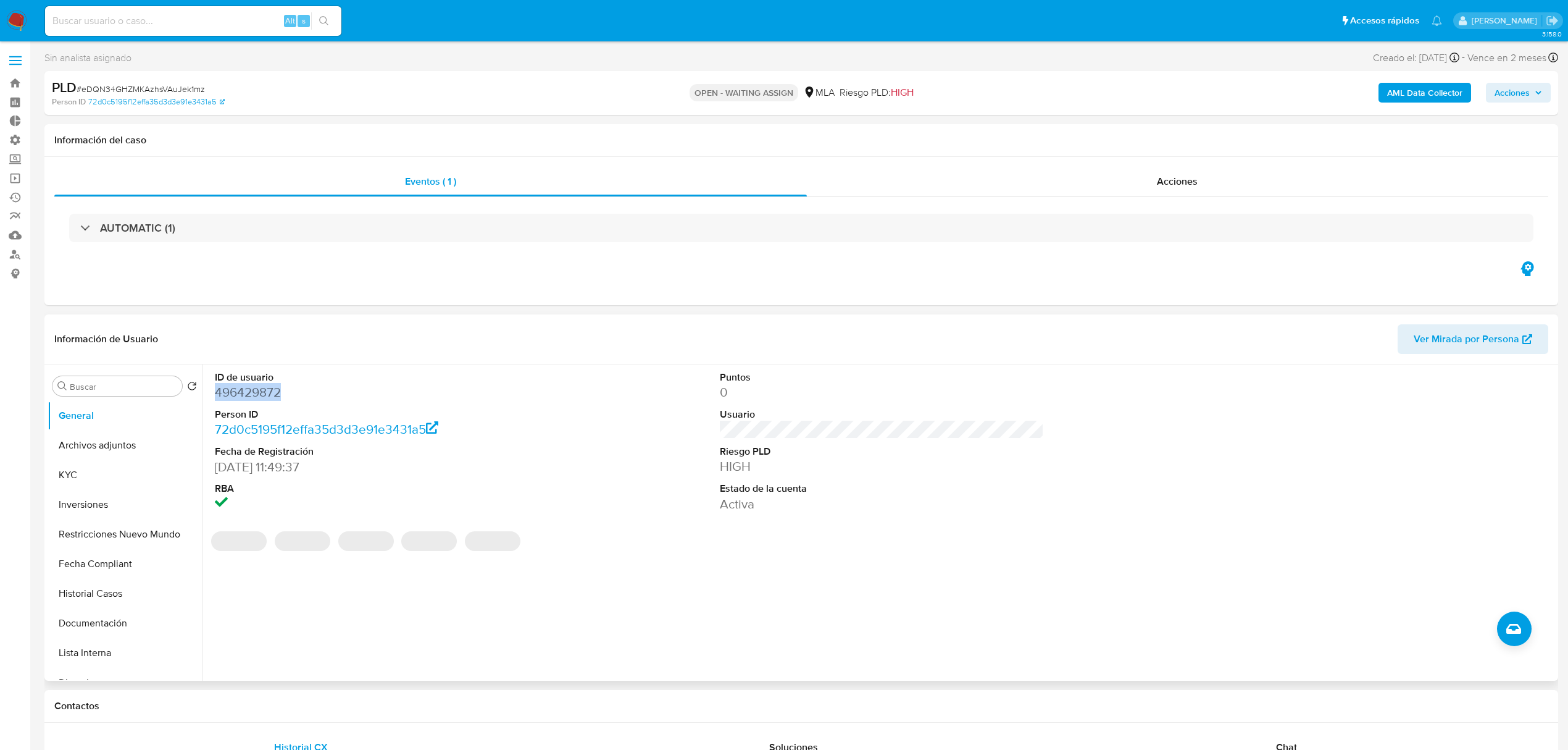
drag, startPoint x: 284, startPoint y: 389, endPoint x: 201, endPoint y: 399, distance: 83.6
click at [202, 399] on div "ID de usuario 496429872 Person ID 72d0c5195f12effa35d3d3e91e3431a5 Fecha de Reg…" at bounding box center [879, 523] width 1354 height 316
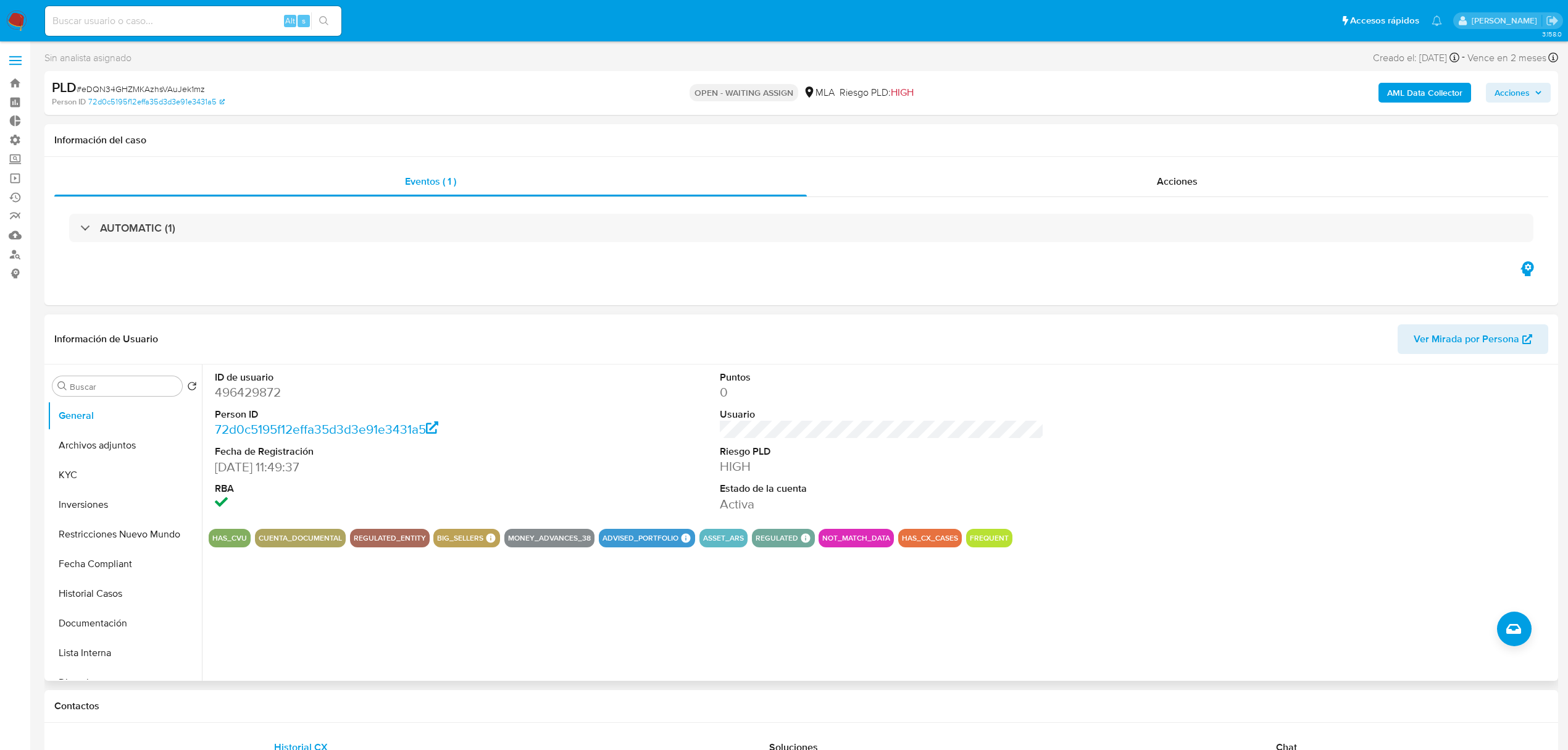
click at [564, 382] on div "ID de usuario 496429872 Person ID 72d0c5195f12effa35d3d3e91e3431a5 Fecha de Reg…" at bounding box center [882, 442] width 1346 height 154
click at [92, 554] on button "Fecha Compliant" at bounding box center [120, 564] width 144 height 30
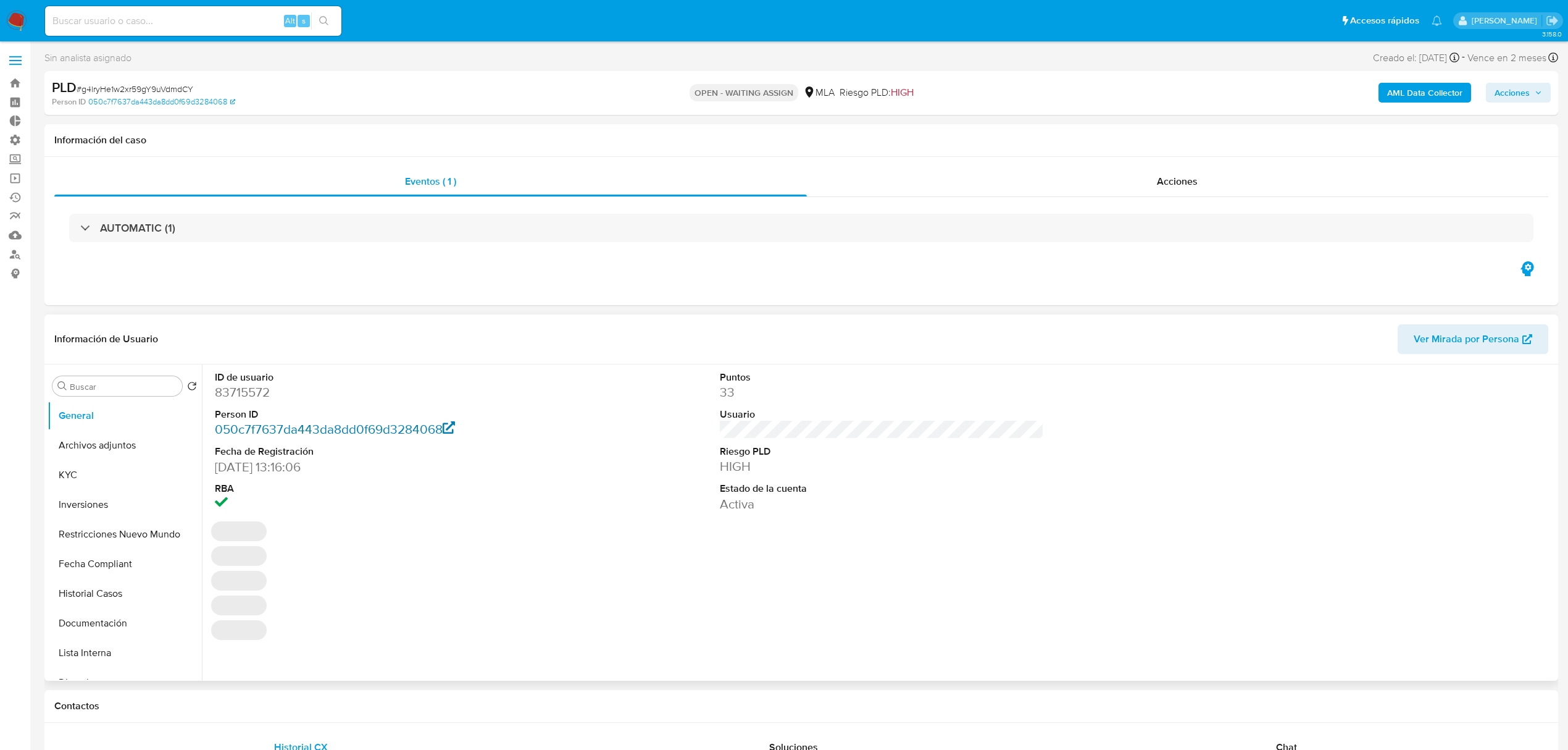
select select "10"
drag, startPoint x: 92, startPoint y: 470, endPoint x: 199, endPoint y: 472, distance: 107.0
click at [90, 470] on button "KYC" at bounding box center [125, 474] width 154 height 30
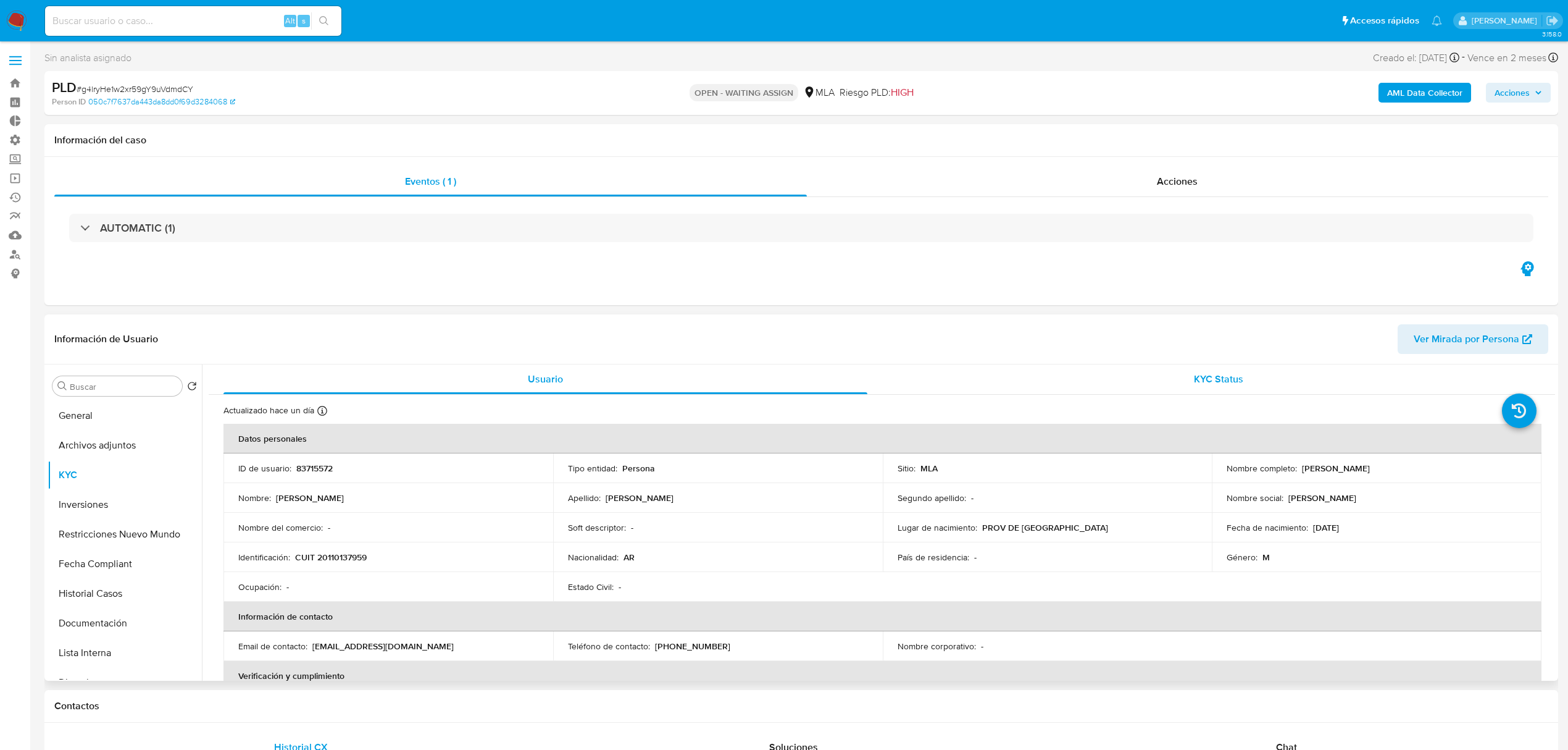
click at [1139, 371] on div "KYC Status" at bounding box center [1219, 379] width 644 height 30
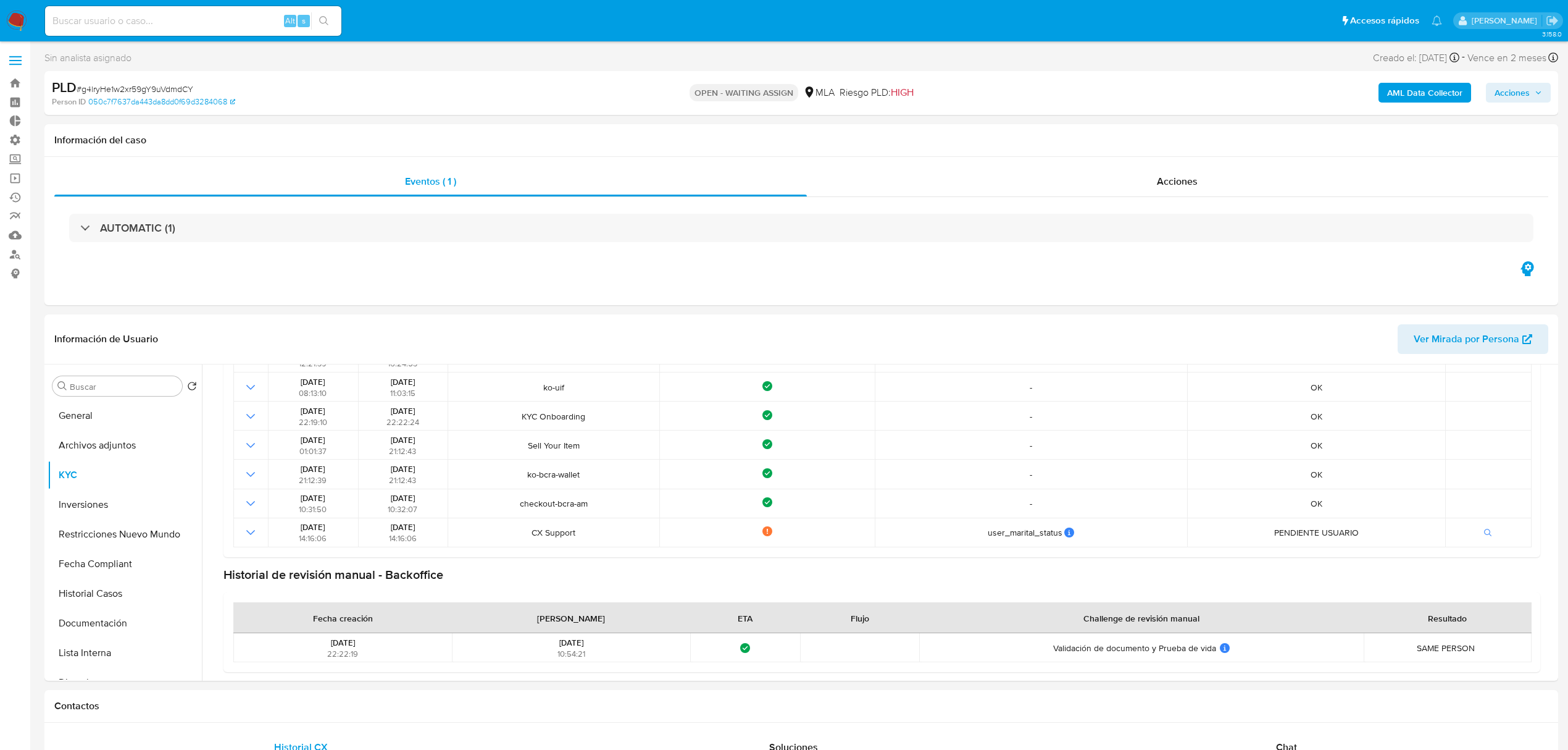
scroll to position [167, 0]
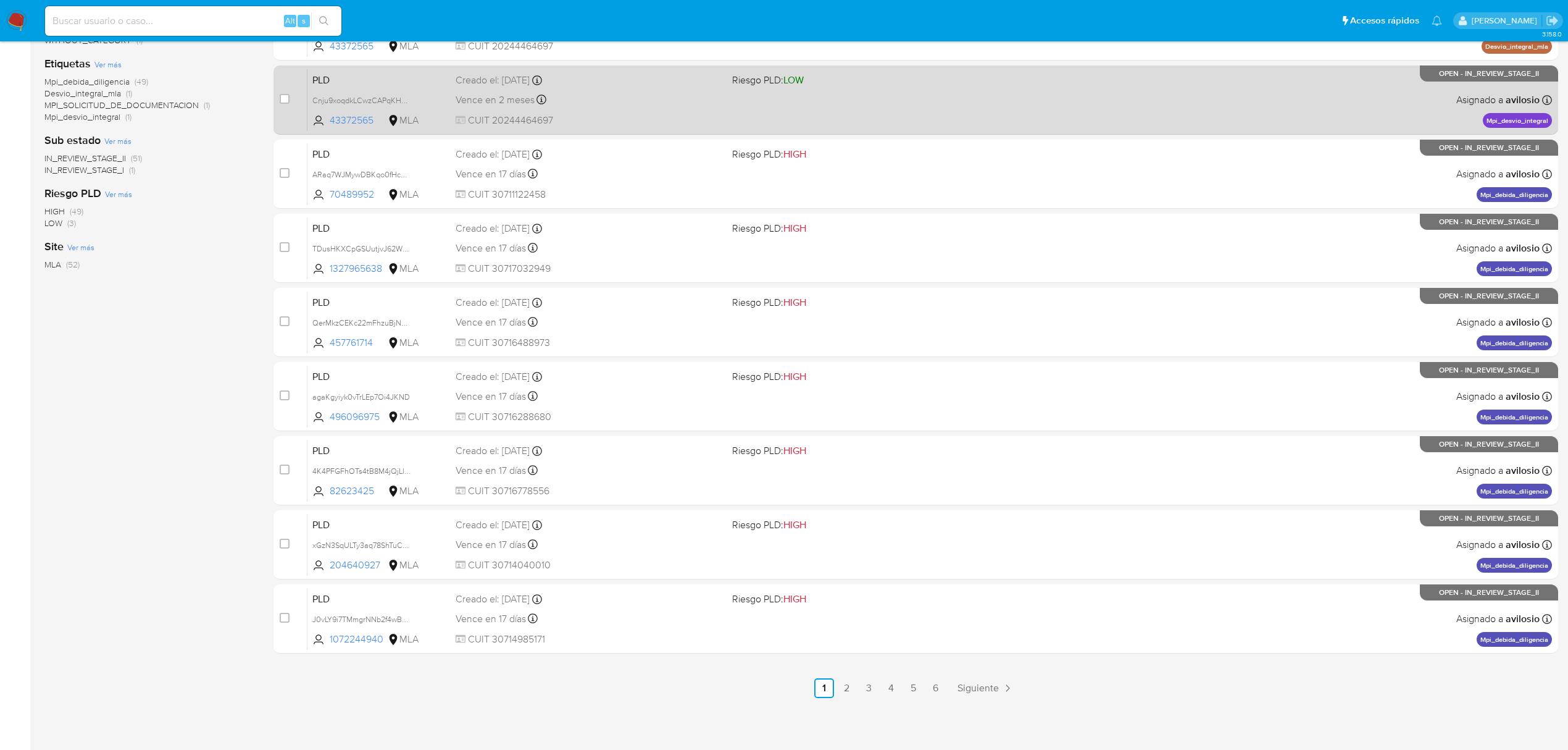
scroll to position [22, 0]
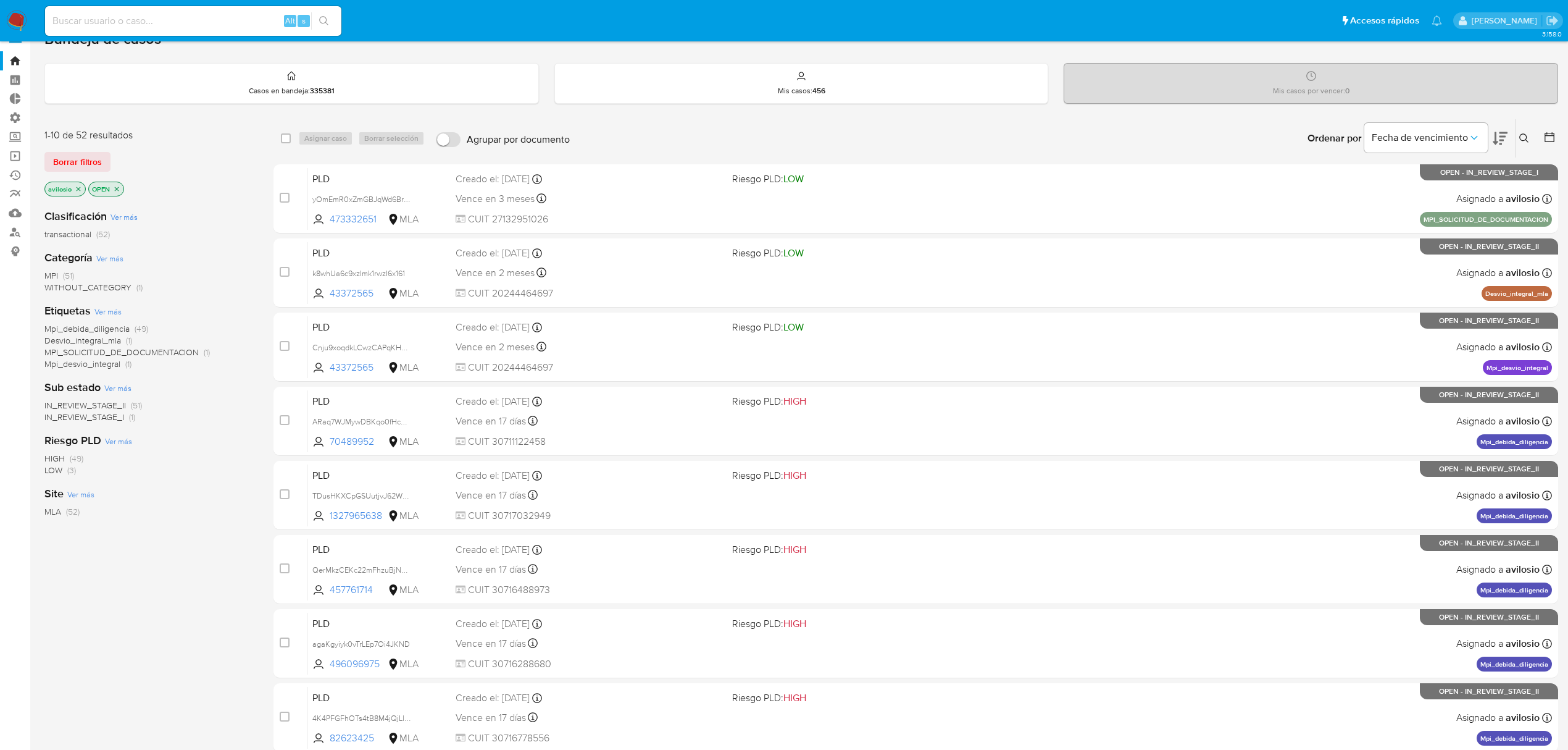
click at [78, 191] on icon "close-filter" at bounding box center [79, 189] width 7 height 7
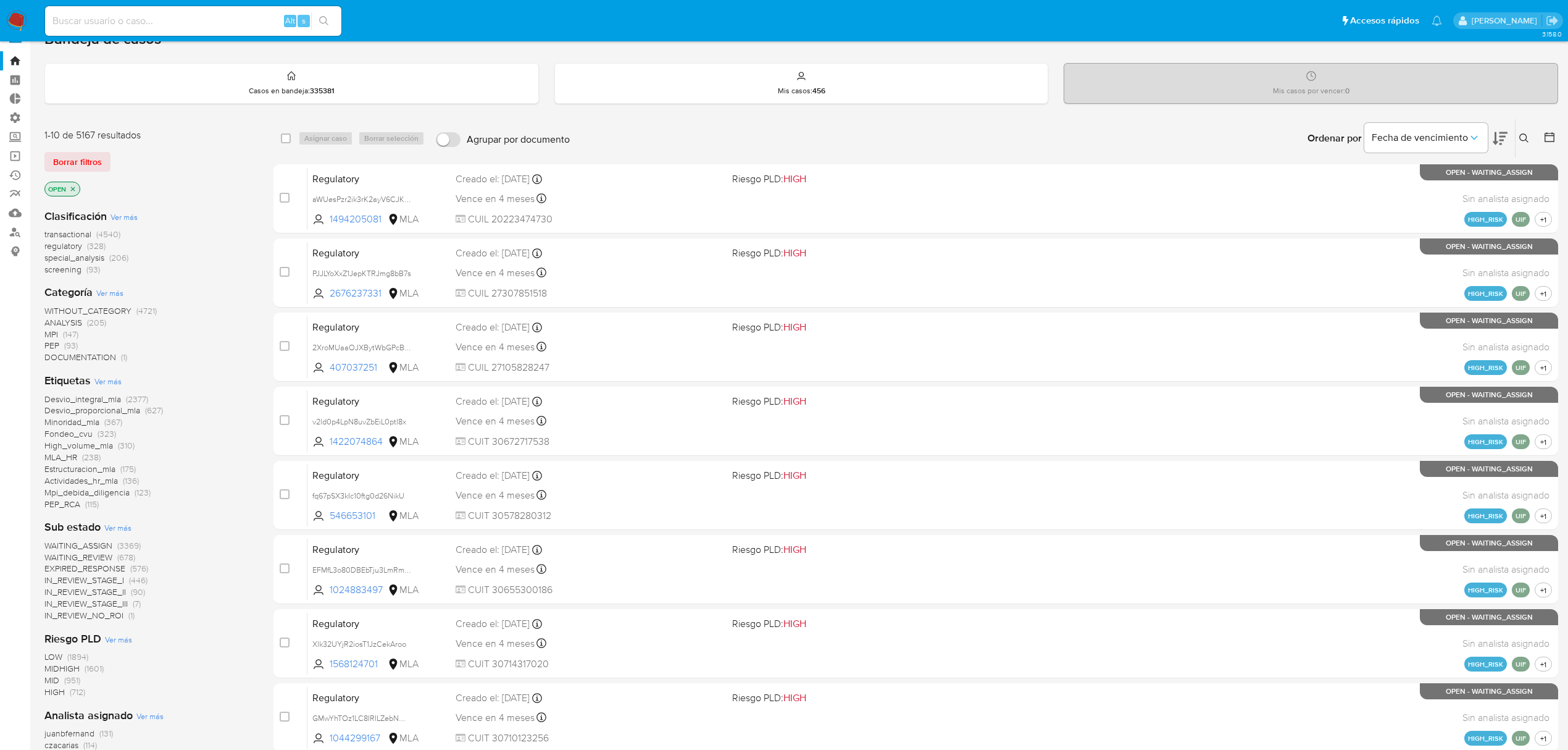
click at [53, 332] on span "MPI" at bounding box center [51, 333] width 14 height 12
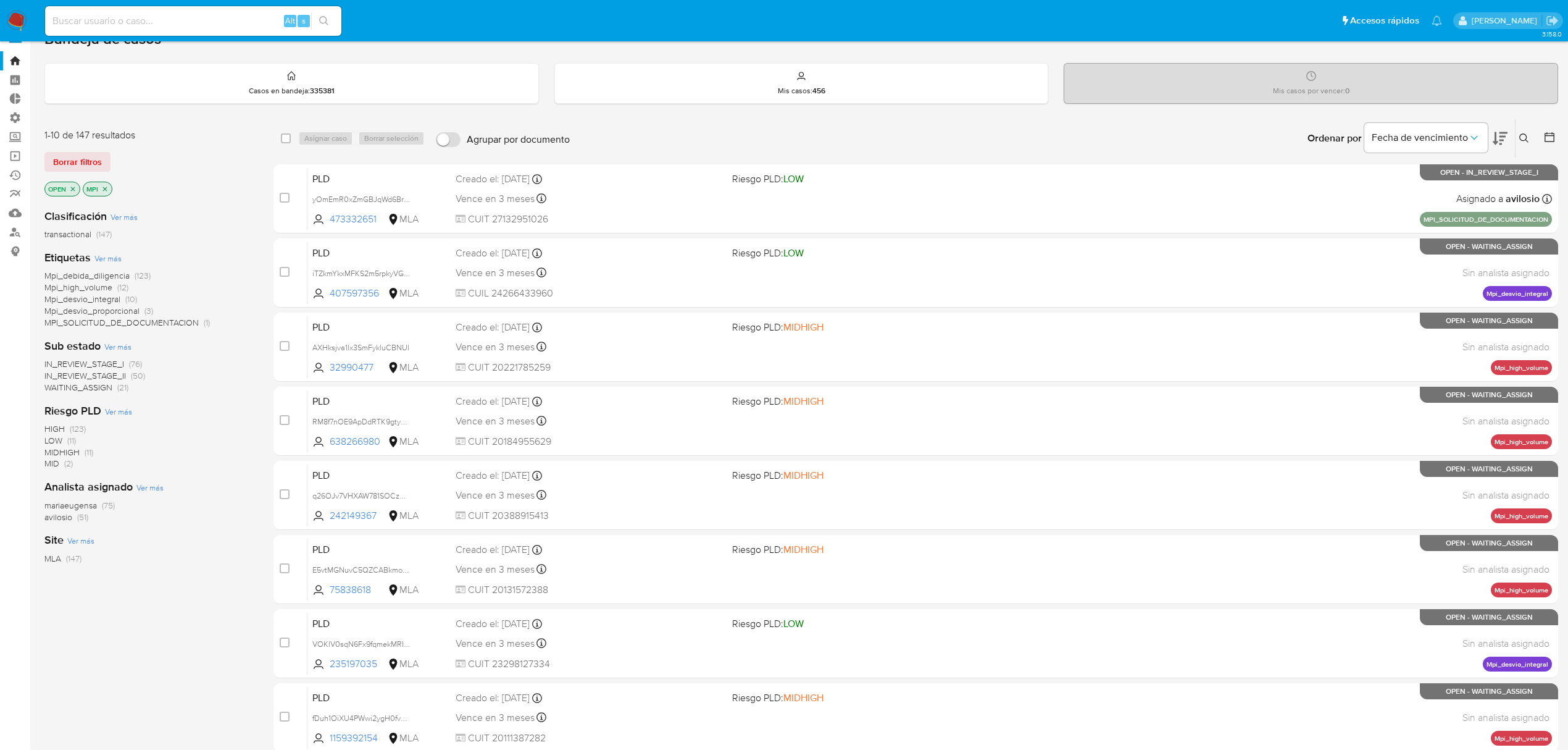
click at [77, 507] on span "mariaeugensa" at bounding box center [71, 505] width 53 height 12
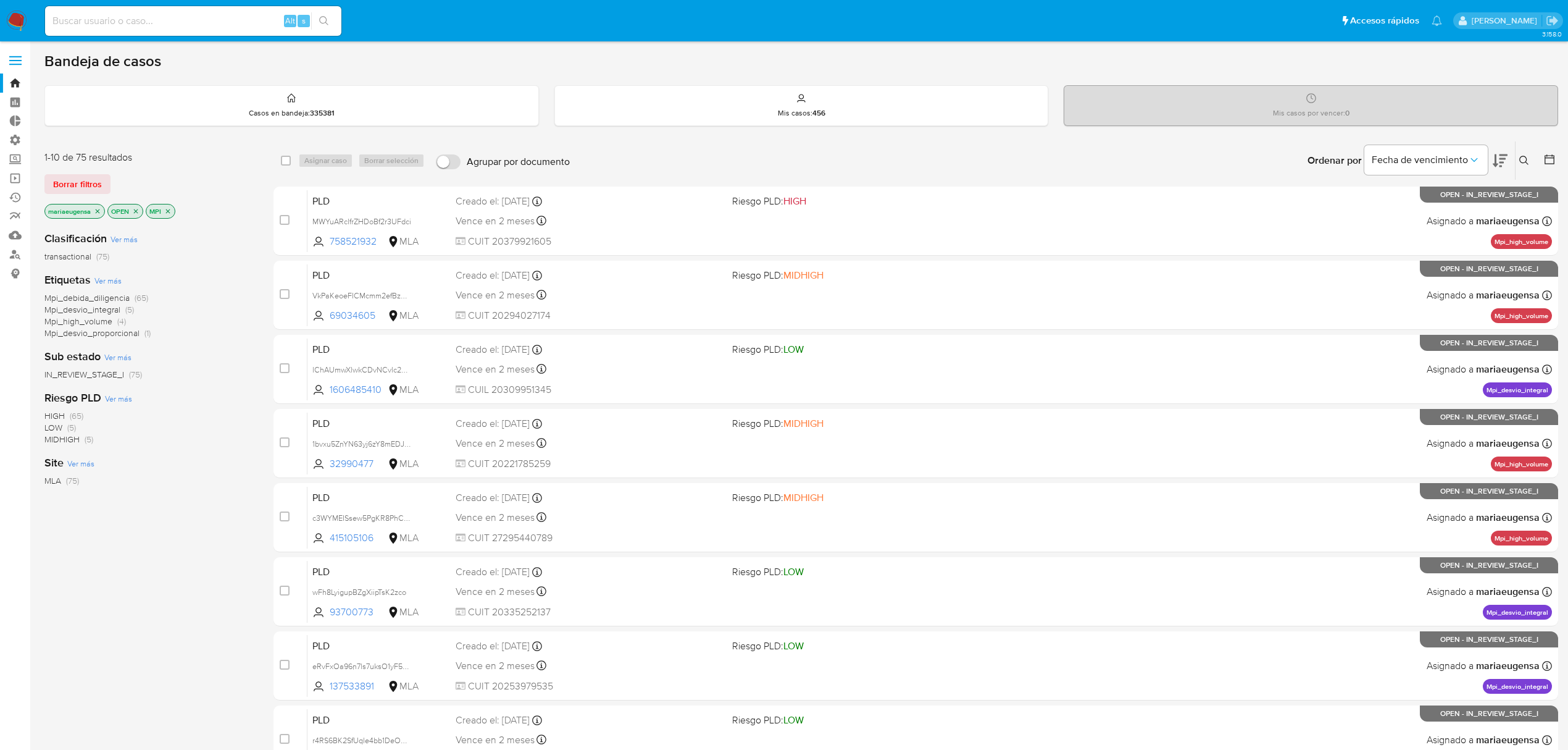
click at [97, 212] on icon "close-filter" at bounding box center [97, 212] width 7 height 7
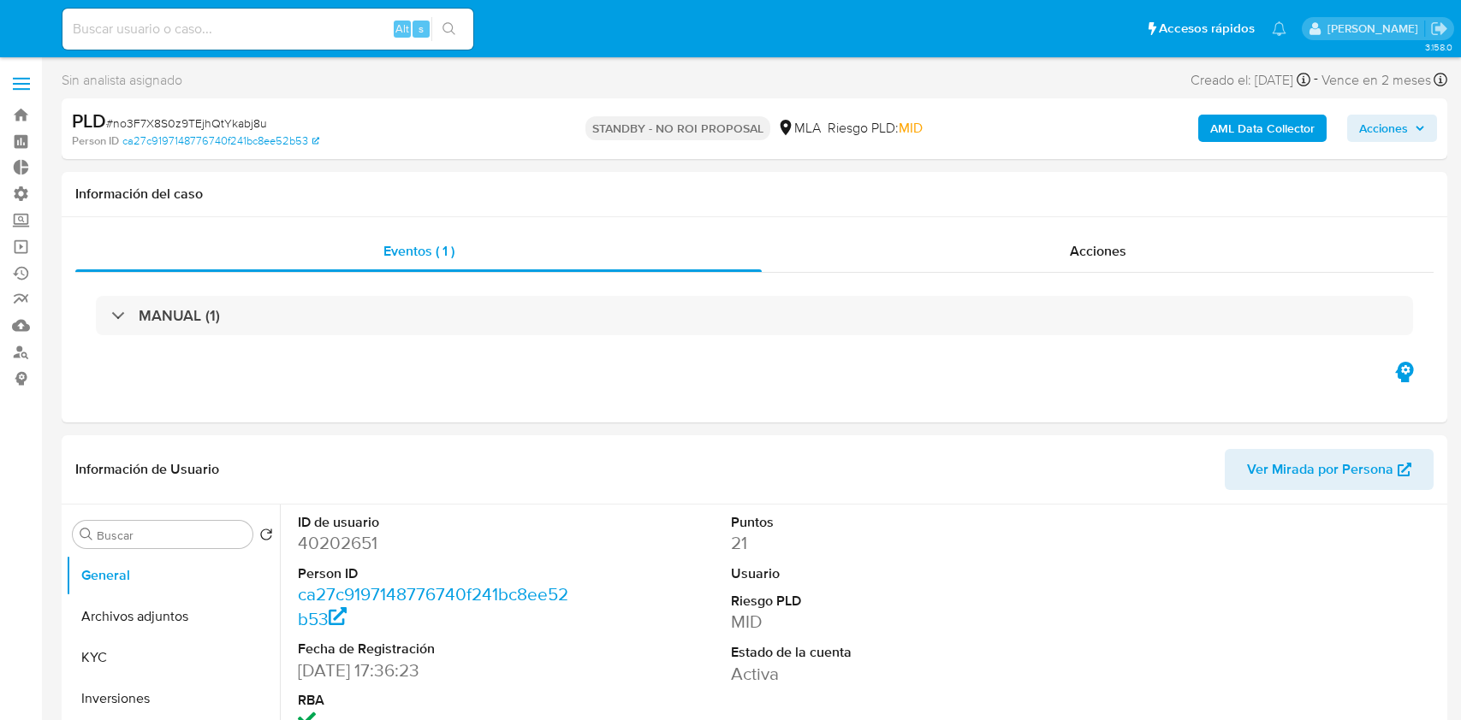
select select "10"
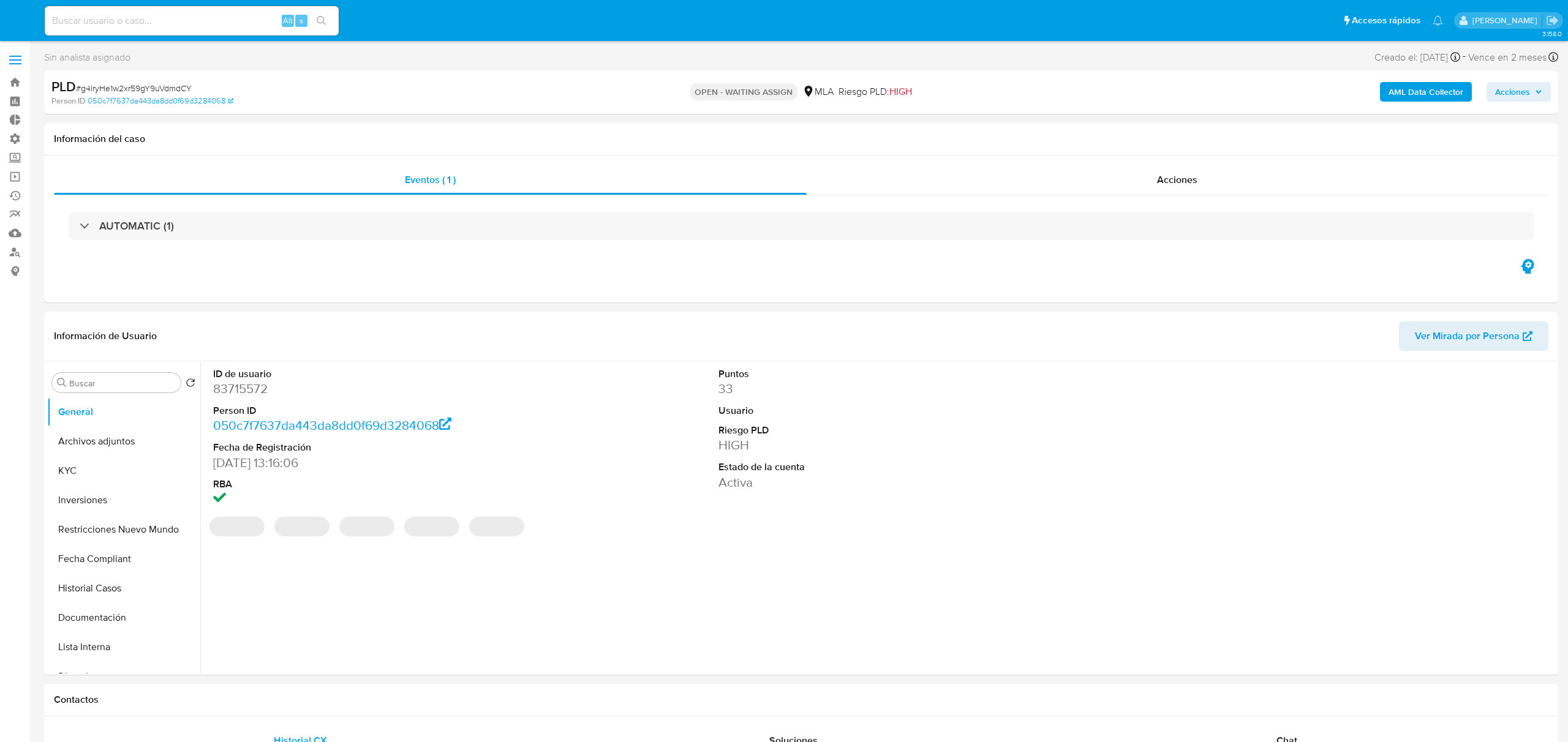
select select "10"
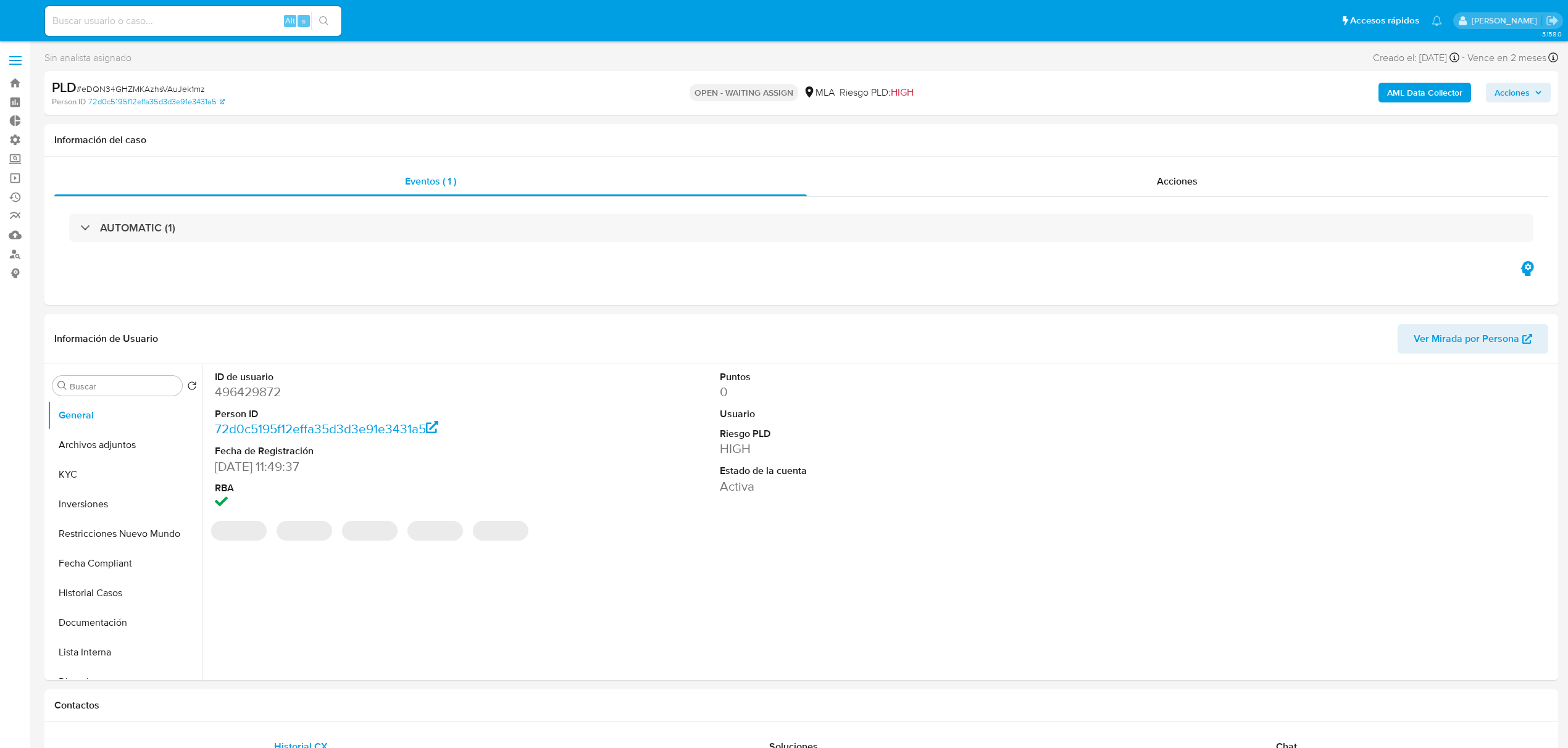
select select "10"
